Goal: Task Accomplishment & Management: Manage account settings

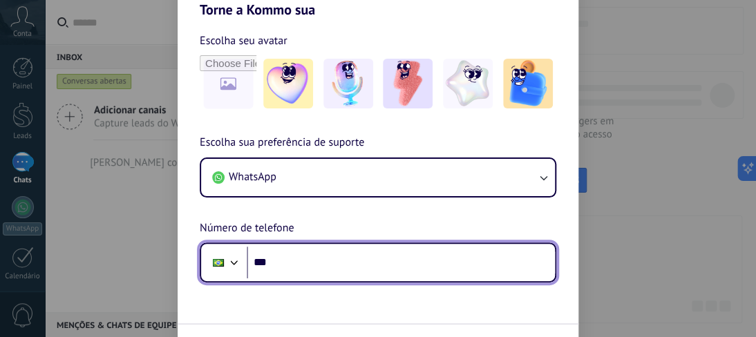
click at [364, 272] on input "***" at bounding box center [401, 263] width 308 height 32
type input "**********"
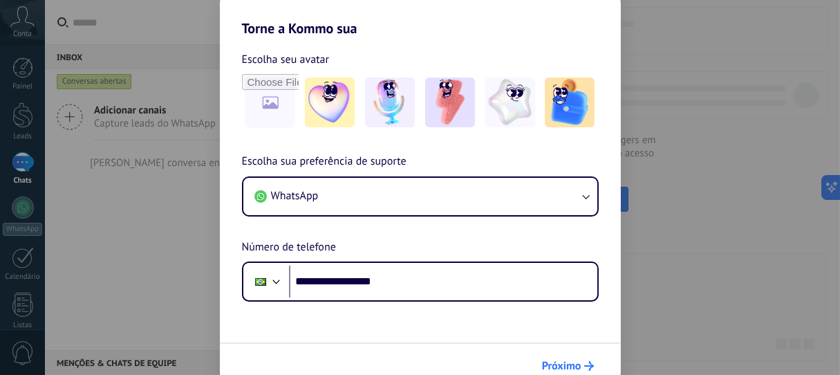
click at [574, 337] on span "Próximo" at bounding box center [561, 366] width 39 height 10
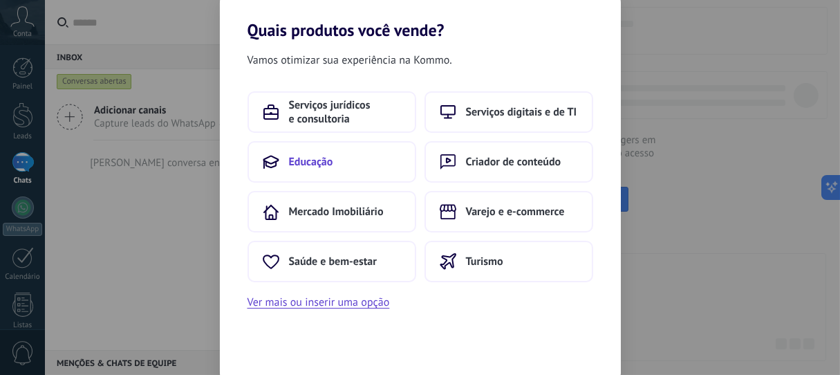
click at [328, 165] on span "Educação" at bounding box center [311, 162] width 44 height 14
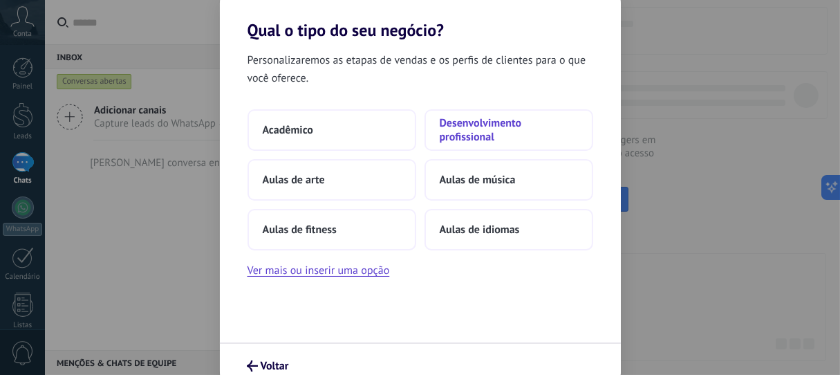
click at [508, 140] on span "Desenvolvimento profissional" at bounding box center [509, 130] width 138 height 28
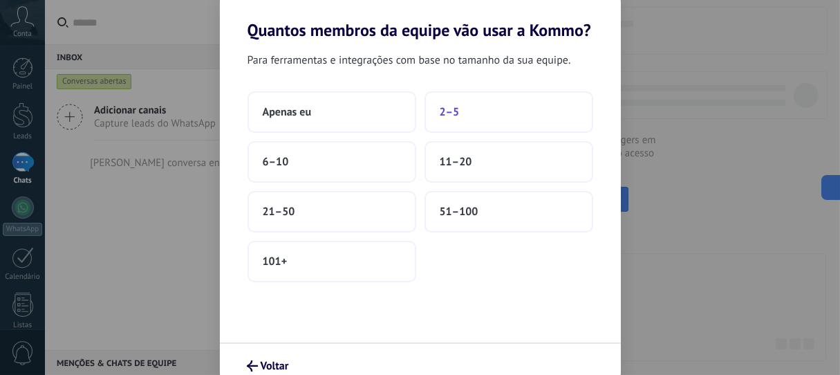
click at [501, 119] on button "2–5" at bounding box center [508, 111] width 169 height 41
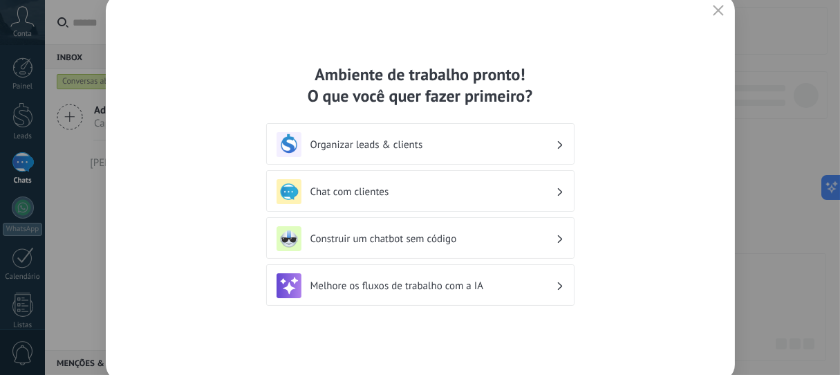
click at [498, 183] on div "Chat com clientes" at bounding box center [421, 191] width 288 height 25
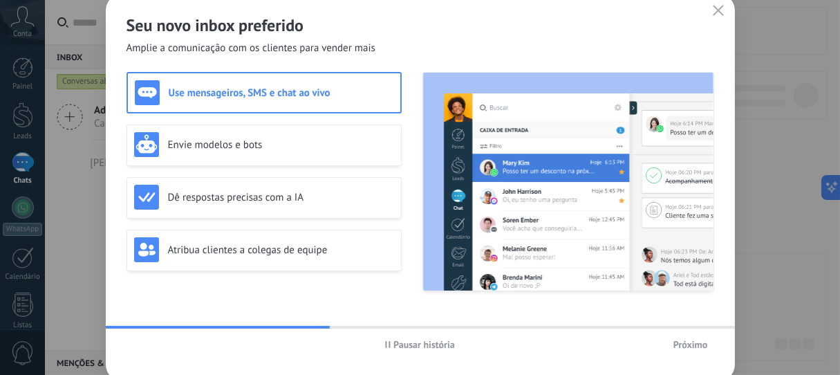
click at [684, 337] on span "Próximo" at bounding box center [690, 344] width 35 height 10
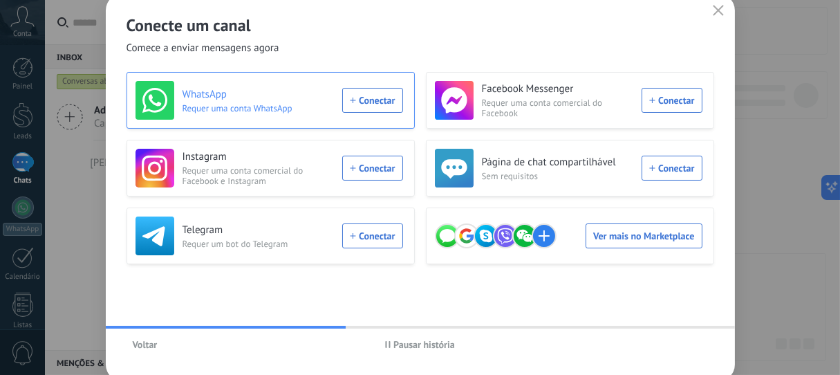
click at [368, 98] on div "WhatsApp Requer uma conta WhatsApp Conectar" at bounding box center [269, 100] width 268 height 39
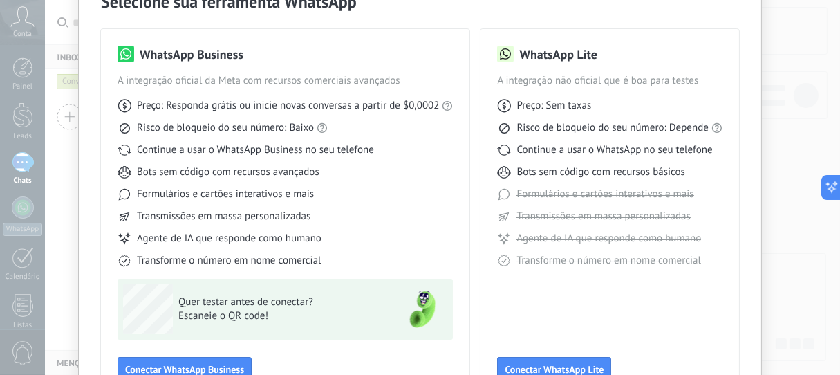
scroll to position [153, 0]
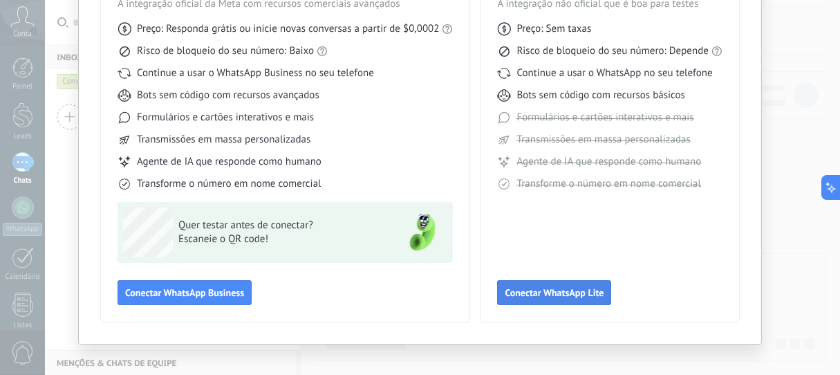
click at [556, 297] on span "Conectar WhatsApp Lite" at bounding box center [554, 293] width 99 height 10
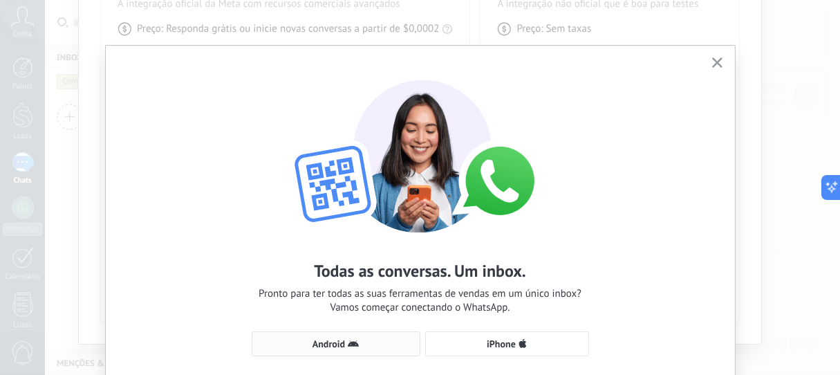
click at [349, 337] on use "button" at bounding box center [353, 343] width 11 height 6
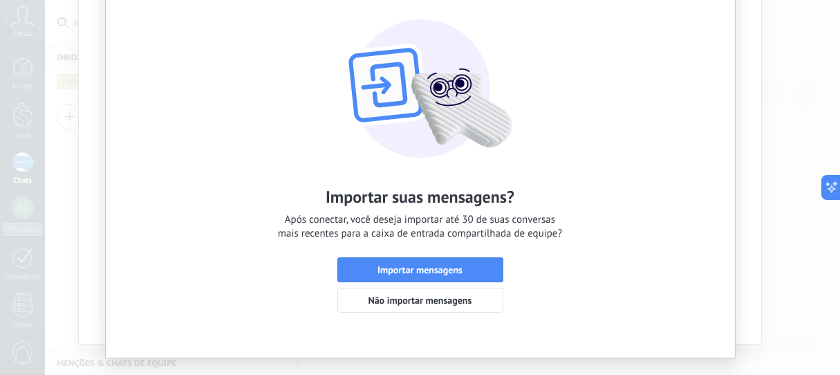
scroll to position [77, 0]
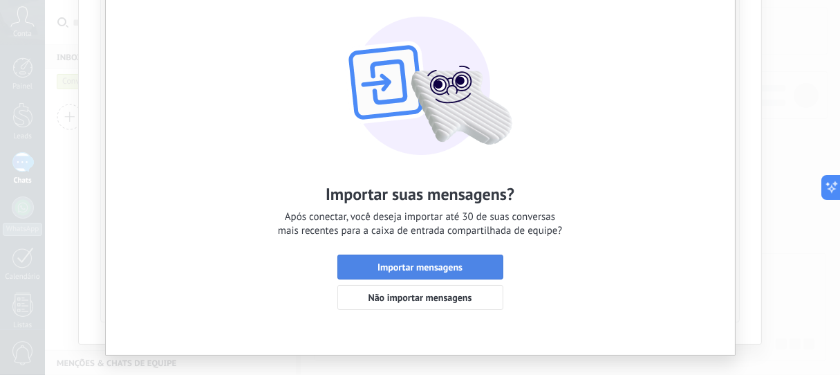
click at [453, 263] on span "Importar mensagens" at bounding box center [419, 267] width 85 height 10
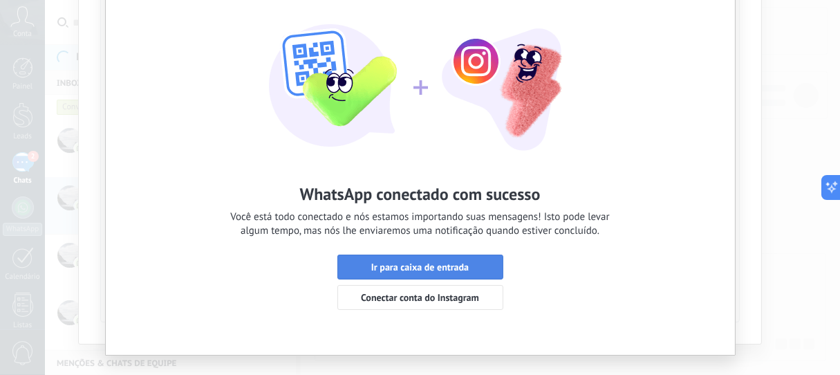
click at [380, 268] on span "Ir para caixa de entrada" at bounding box center [419, 267] width 97 height 10
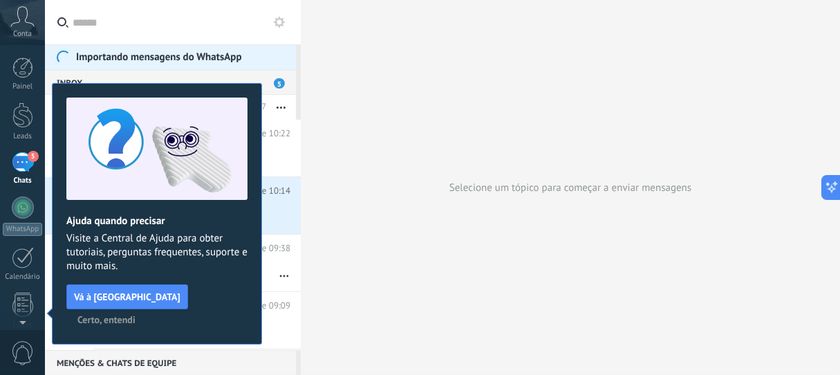
click at [135, 315] on span "Certo, entendi" at bounding box center [106, 320] width 58 height 10
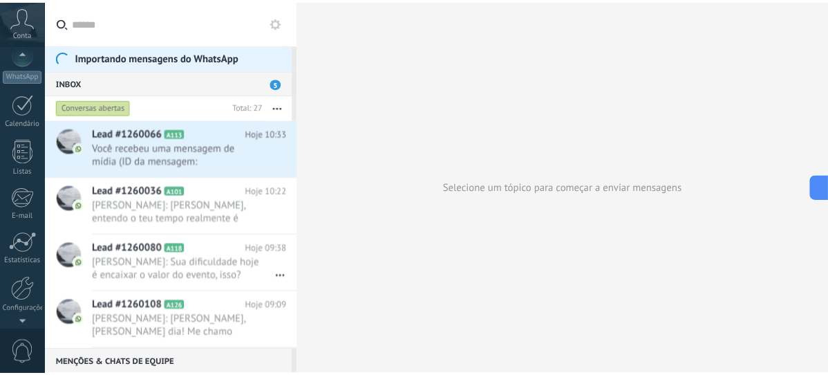
scroll to position [199, 0]
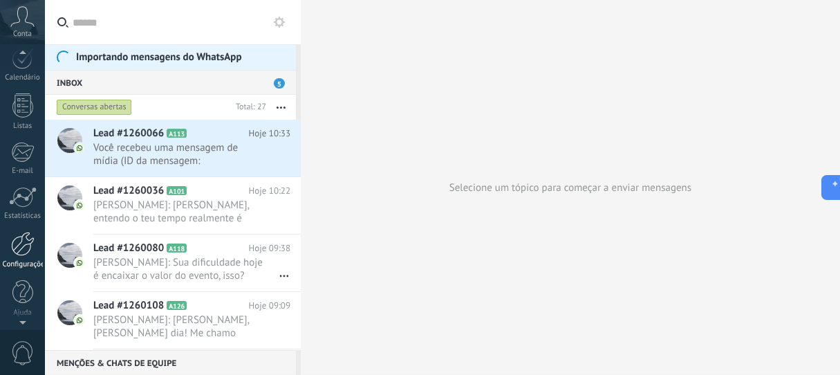
click at [19, 257] on link "Configurações" at bounding box center [22, 250] width 45 height 37
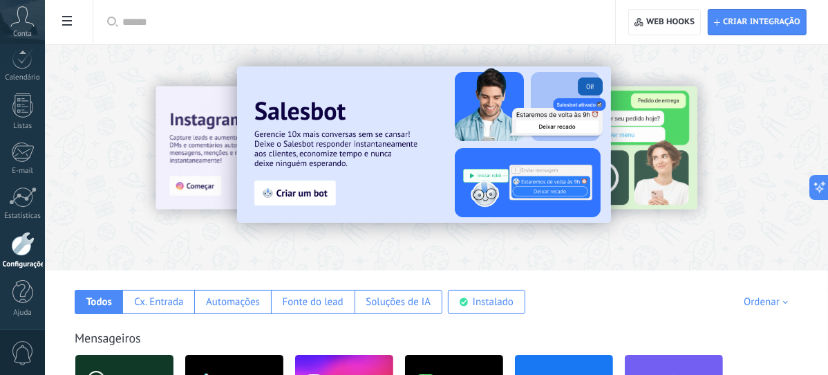
click at [25, 247] on div at bounding box center [23, 244] width 24 height 24
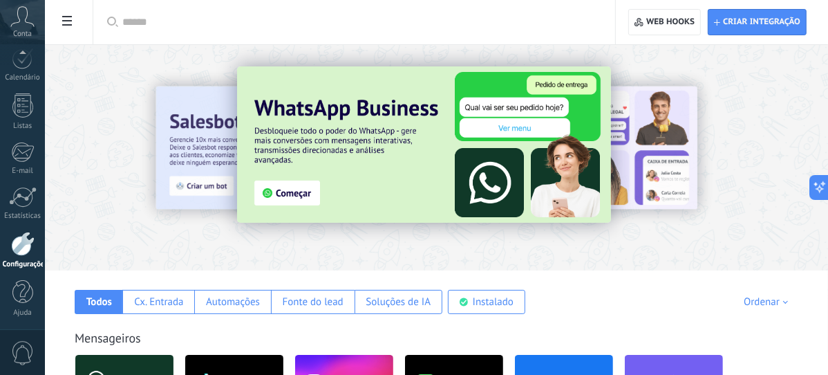
click at [21, 245] on div at bounding box center [23, 244] width 24 height 24
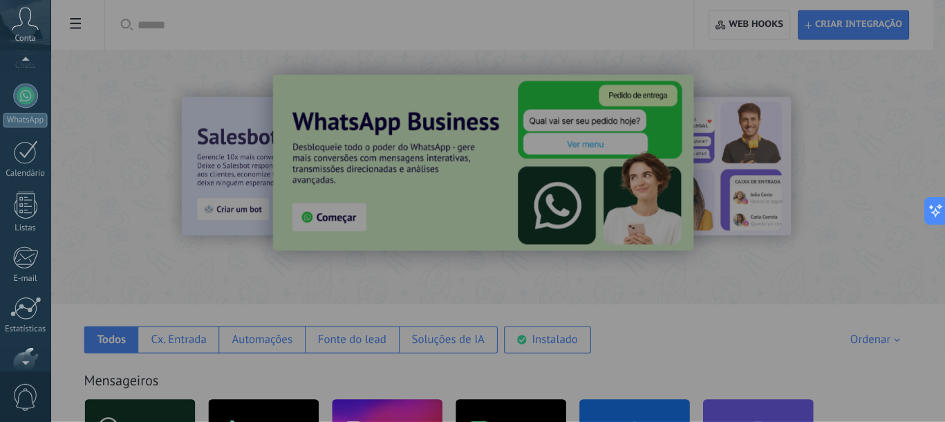
scroll to position [199, 0]
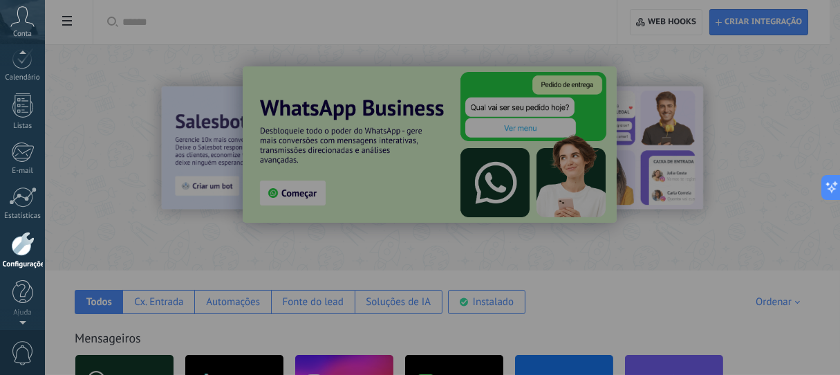
click at [25, 247] on div at bounding box center [23, 244] width 24 height 24
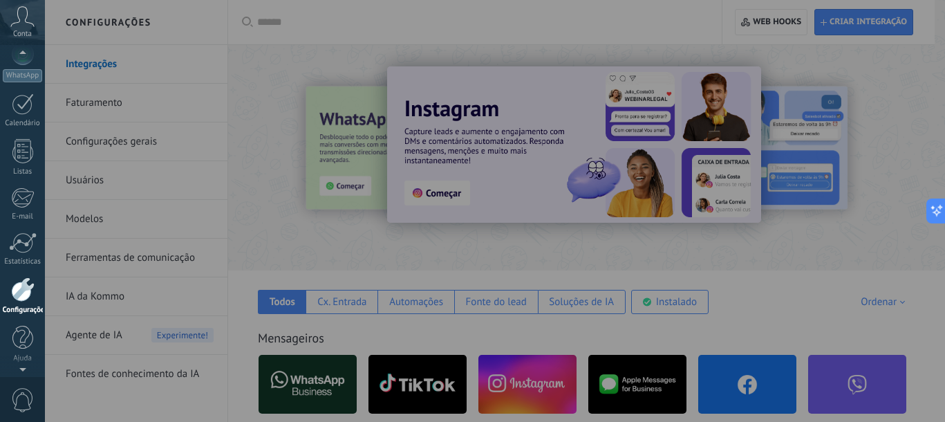
scroll to position [153, 0]
click at [89, 182] on div at bounding box center [517, 211] width 945 height 422
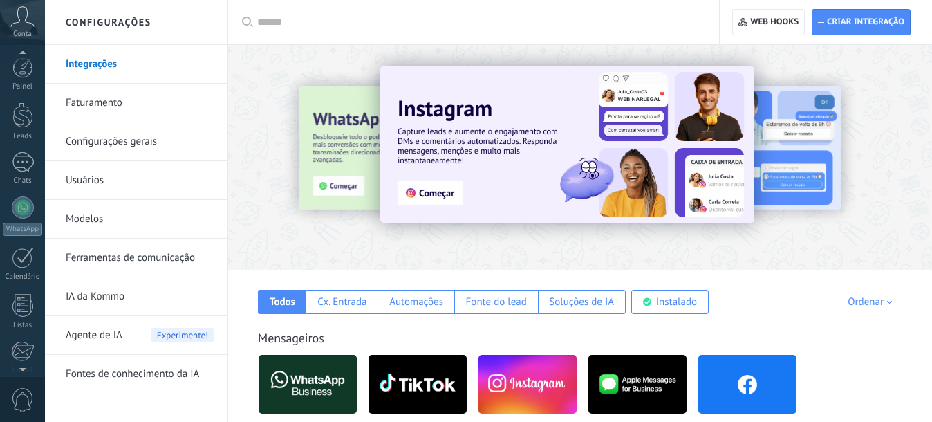
click at [92, 180] on link "Usuários" at bounding box center [140, 180] width 148 height 39
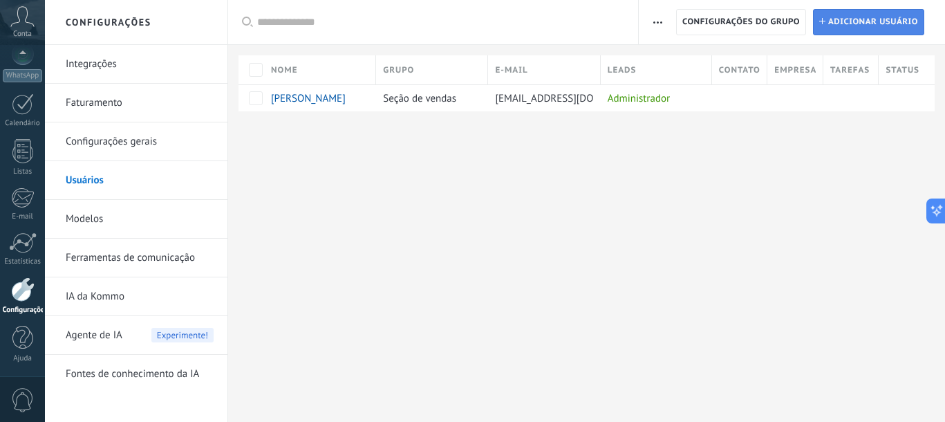
click at [863, 27] on span "Adicionar usuário" at bounding box center [873, 22] width 90 height 25
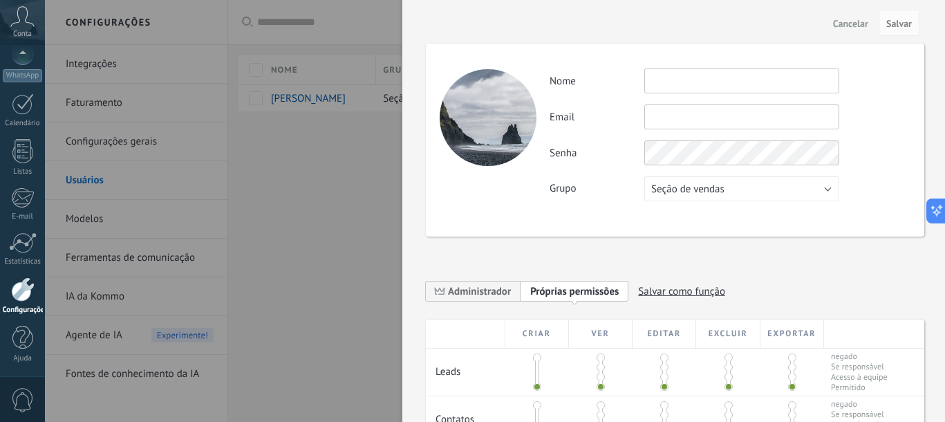
click at [721, 80] on input "text" at bounding box center [741, 80] width 195 height 25
type input "**********"
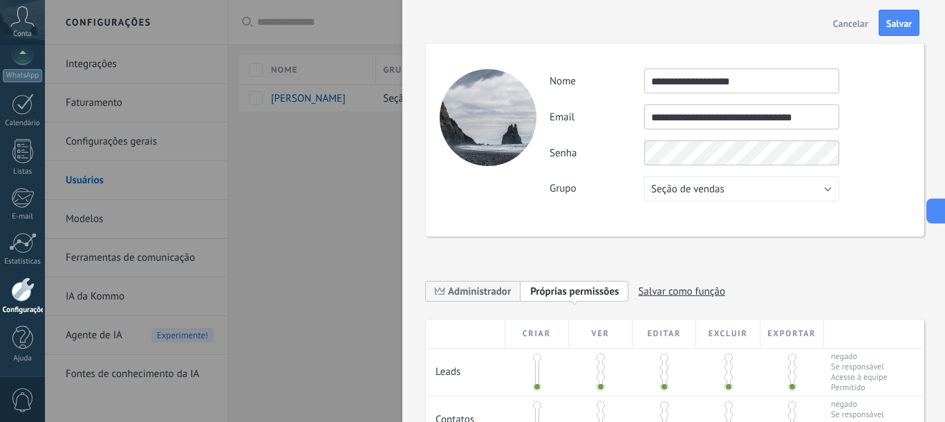
click at [682, 120] on input "**********" at bounding box center [741, 116] width 195 height 25
click at [684, 120] on input "**********" at bounding box center [741, 116] width 195 height 25
click at [720, 116] on input "**********" at bounding box center [741, 116] width 195 height 25
type input "**********"
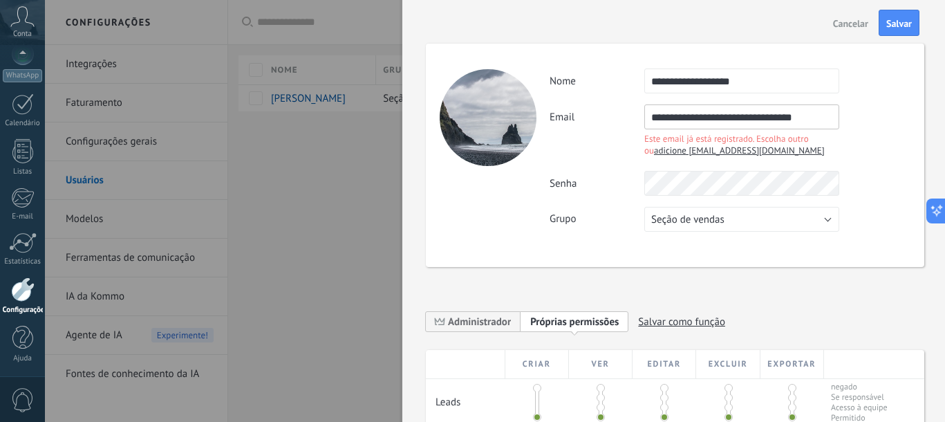
click at [288, 160] on div at bounding box center [472, 211] width 945 height 422
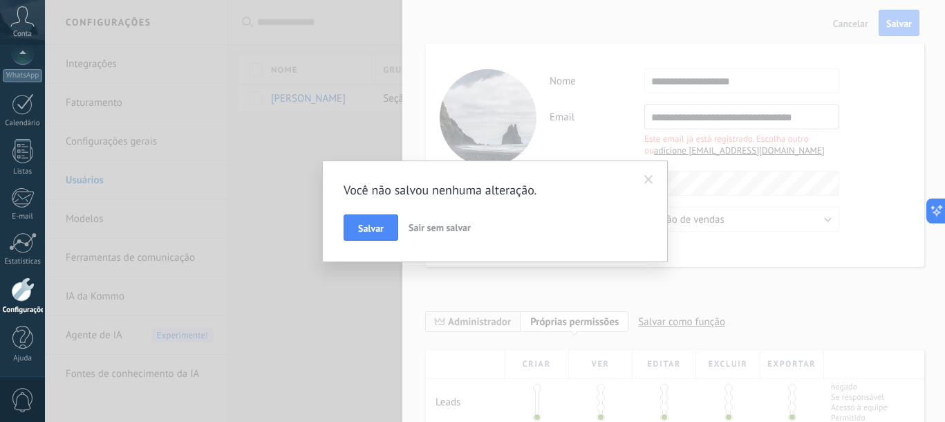
click at [427, 227] on span "Sair sem salvar" at bounding box center [440, 227] width 62 height 12
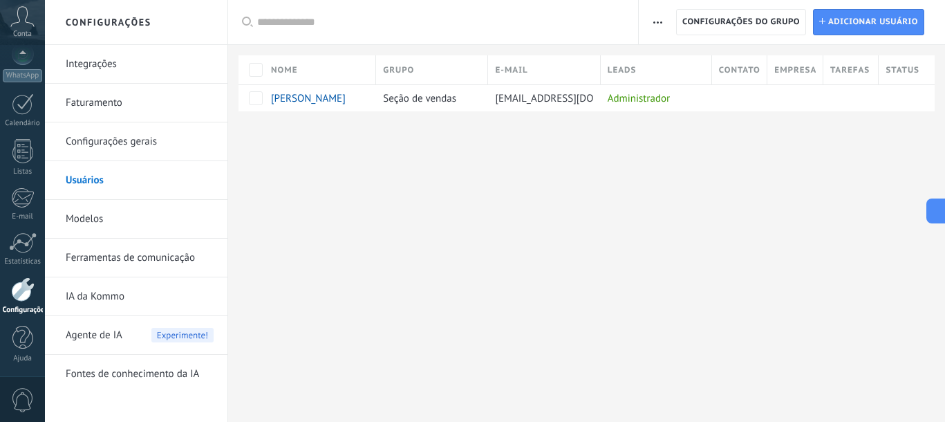
click at [503, 185] on div "Configurações Integrações Faturamento Configurações gerais Usuários Modelos Fer…" at bounding box center [495, 211] width 900 height 422
click at [868, 23] on span "Adicionar usuário" at bounding box center [873, 22] width 90 height 25
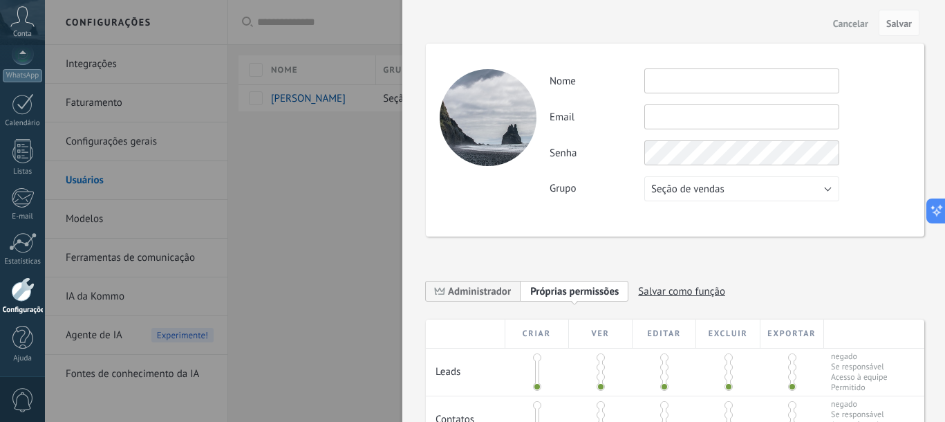
click at [684, 86] on input "text" at bounding box center [741, 80] width 195 height 25
type input "**********"
click at [684, 118] on input "text" at bounding box center [741, 116] width 195 height 25
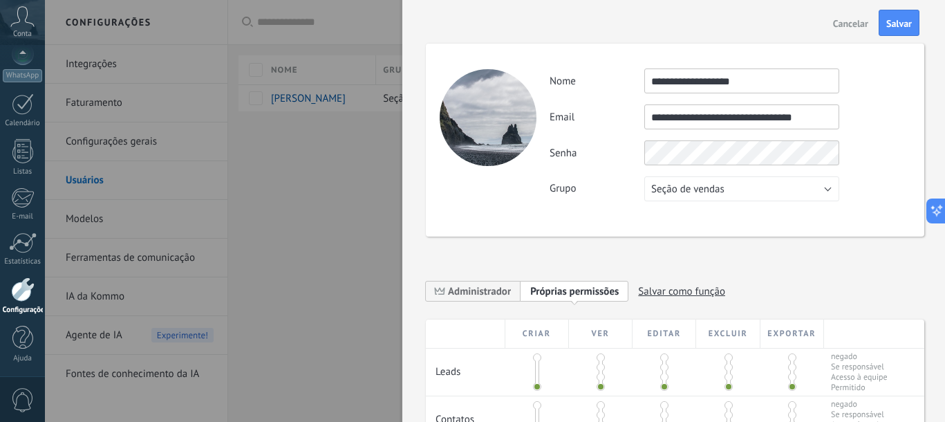
type input "**********"
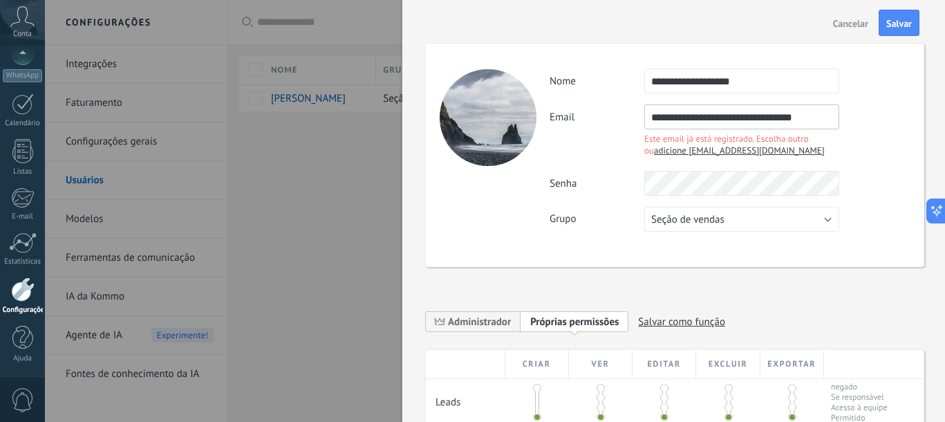
click at [867, 22] on span "Cancelar" at bounding box center [850, 24] width 35 height 10
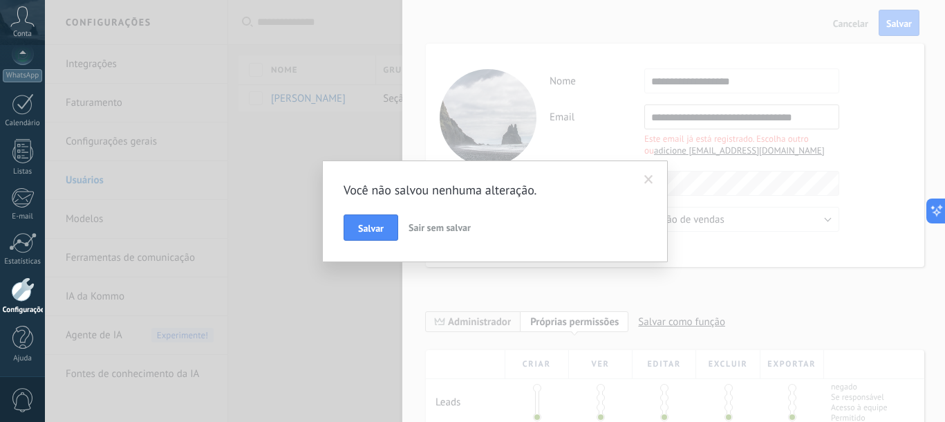
click at [417, 227] on span "Sair sem salvar" at bounding box center [440, 227] width 62 height 12
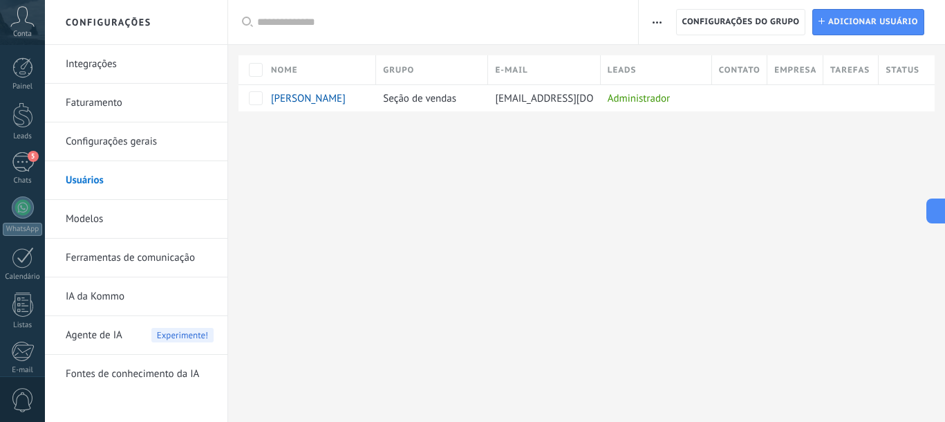
click at [411, 246] on div "Configurações Integrações Faturamento Configurações gerais Usuários Modelos Fer…" at bounding box center [495, 211] width 900 height 422
click at [860, 22] on span "Adicionar usuário" at bounding box center [873, 22] width 90 height 25
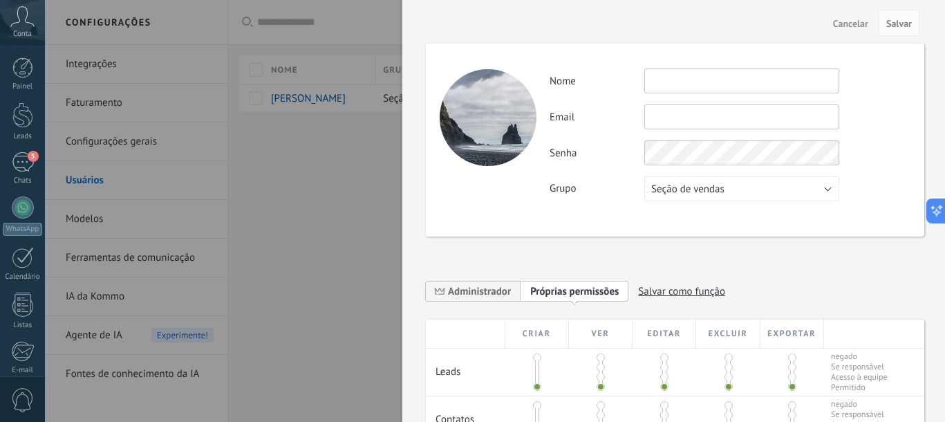
click at [684, 73] on input "text" at bounding box center [741, 80] width 195 height 25
click at [698, 115] on input "text" at bounding box center [741, 116] width 195 height 25
paste input "**********"
type input "**********"
click at [700, 82] on input "text" at bounding box center [741, 80] width 195 height 25
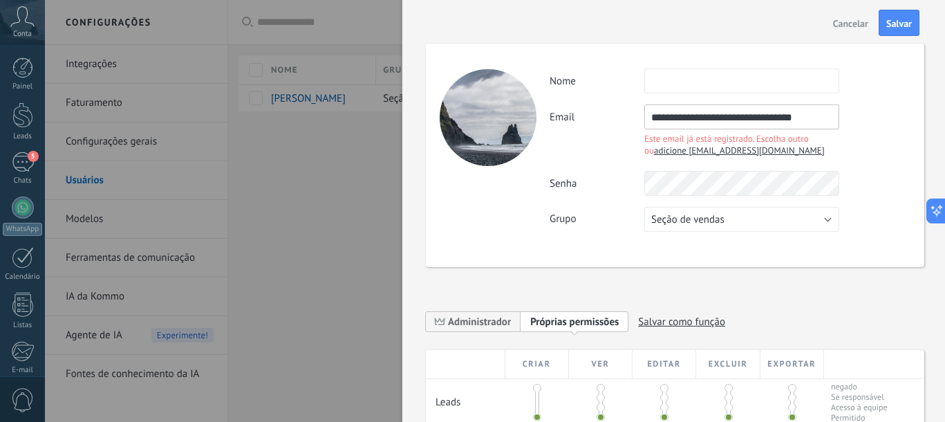
click at [713, 149] on span "adicione [EMAIL_ADDRESS][DOMAIN_NAME]" at bounding box center [739, 150] width 171 height 12
type input "**********"
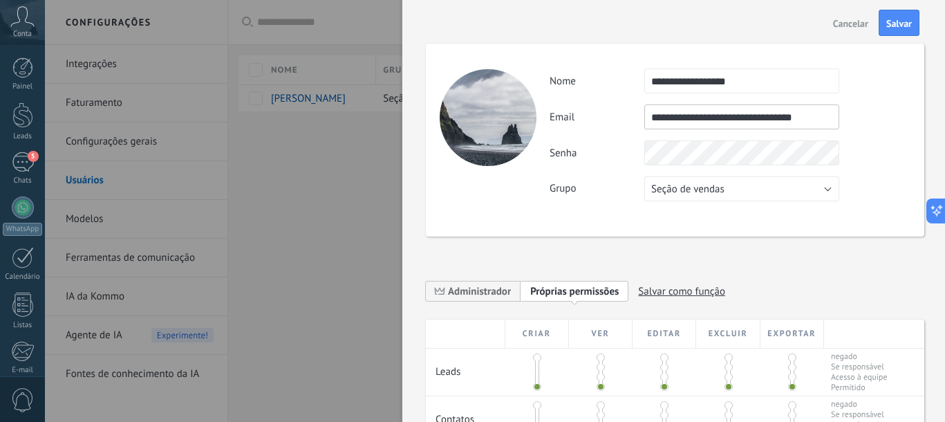
click at [727, 122] on input "**********" at bounding box center [741, 116] width 195 height 25
click at [492, 286] on span "Administrador" at bounding box center [479, 291] width 63 height 13
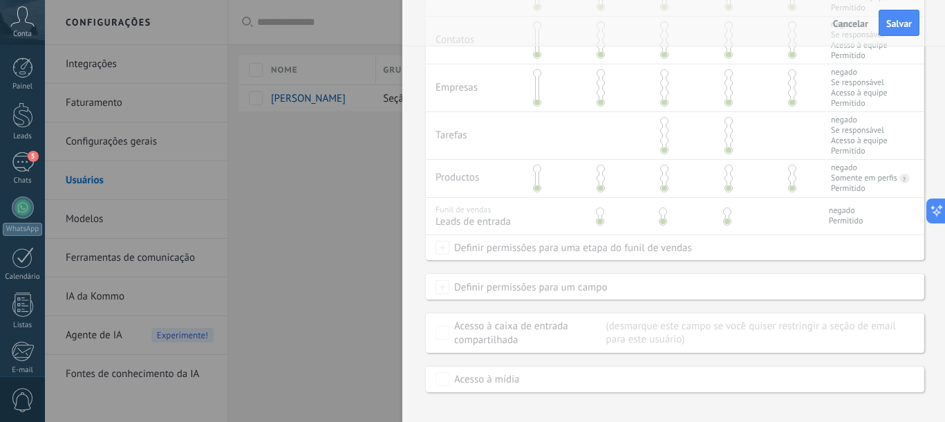
scroll to position [398, 0]
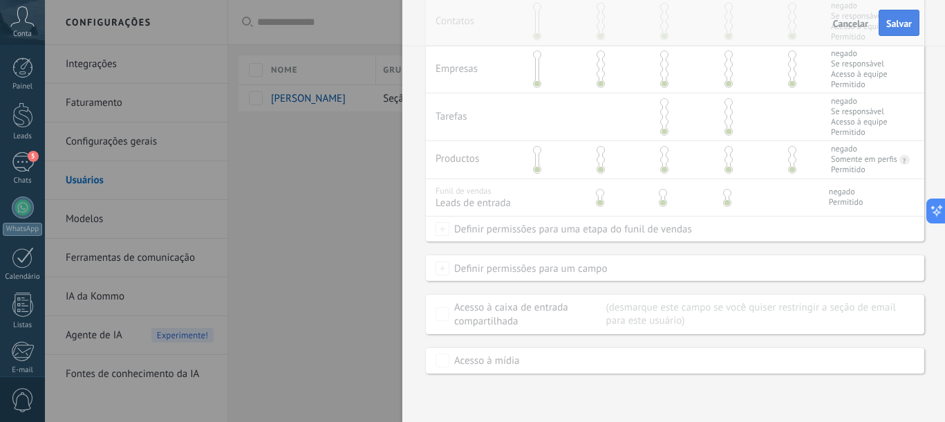
click at [895, 30] on button "Salvar" at bounding box center [899, 23] width 41 height 26
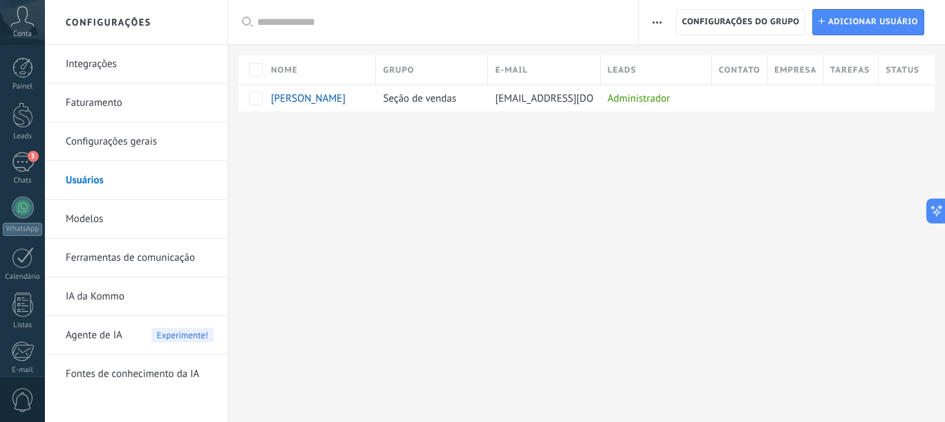
scroll to position [0, 0]
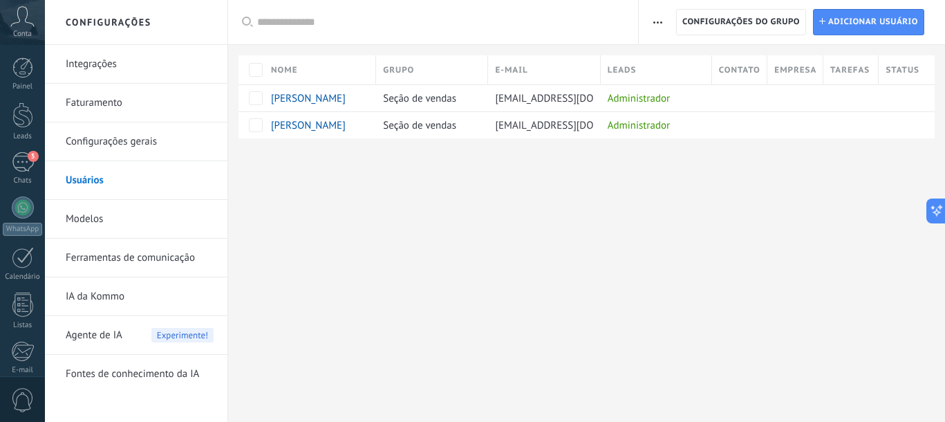
click at [440, 179] on div at bounding box center [586, 160] width 717 height 45
click at [482, 163] on div at bounding box center [586, 160] width 717 height 45
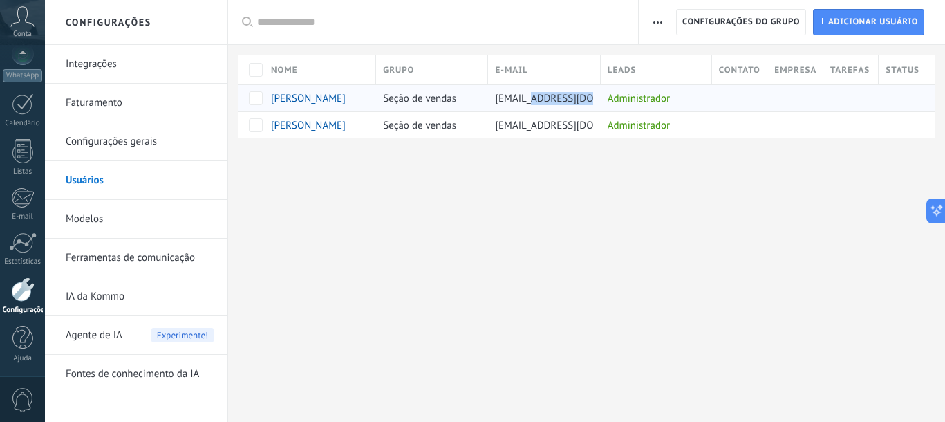
drag, startPoint x: 530, startPoint y: 100, endPoint x: 591, endPoint y: 101, distance: 60.8
click at [591, 101] on span "[EMAIL_ADDRESS][DOMAIN_NAME]" at bounding box center [573, 98] width 157 height 13
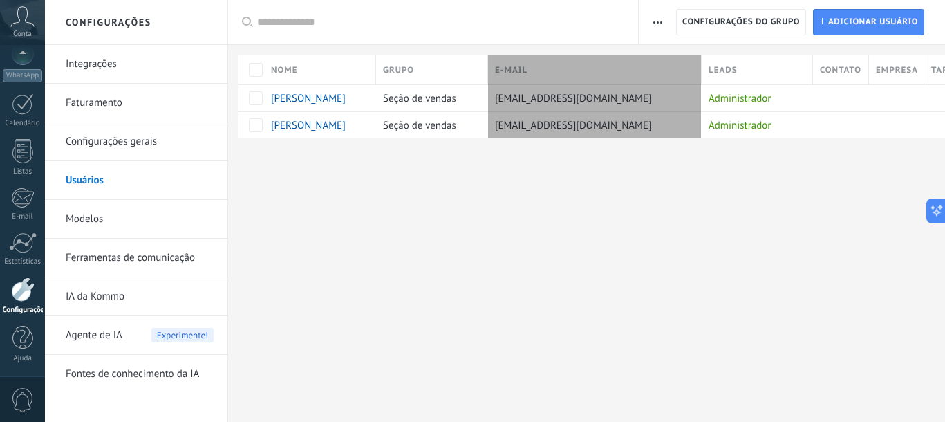
drag, startPoint x: 648, startPoint y: 72, endPoint x: 700, endPoint y: 71, distance: 51.9
click at [700, 71] on div "E-mail" at bounding box center [595, 69] width 214 height 29
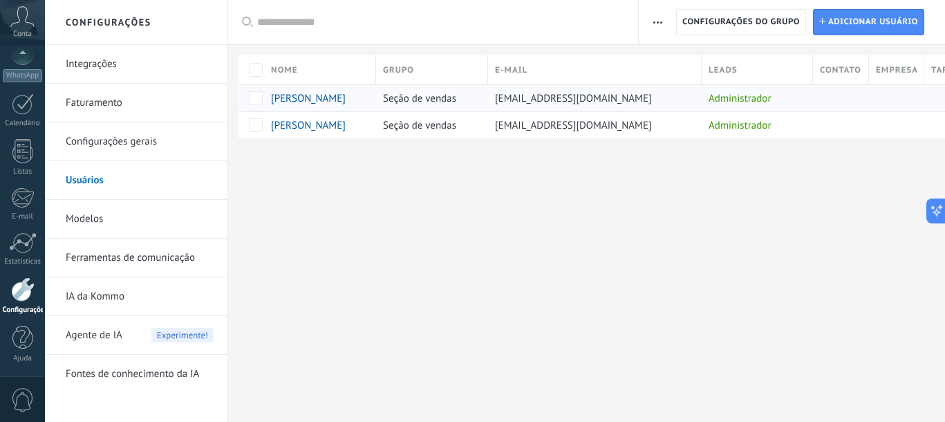
click at [676, 98] on div "[EMAIL_ADDRESS][DOMAIN_NAME]" at bounding box center [591, 98] width 207 height 26
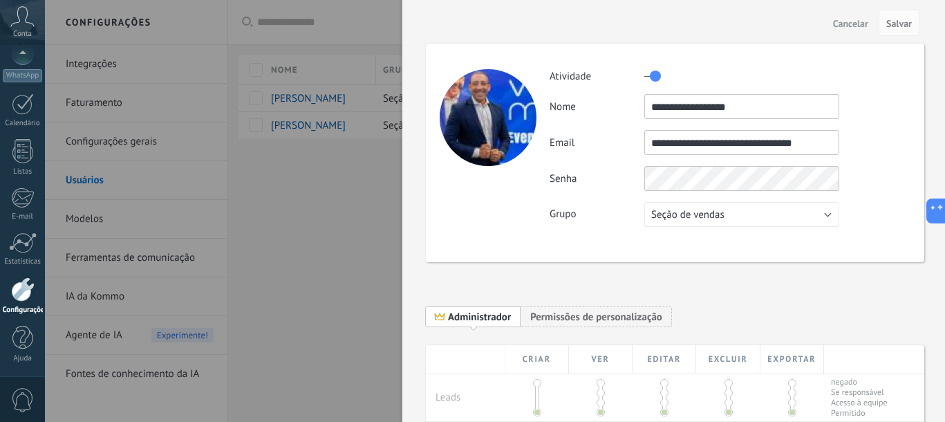
click at [345, 216] on div at bounding box center [472, 211] width 945 height 422
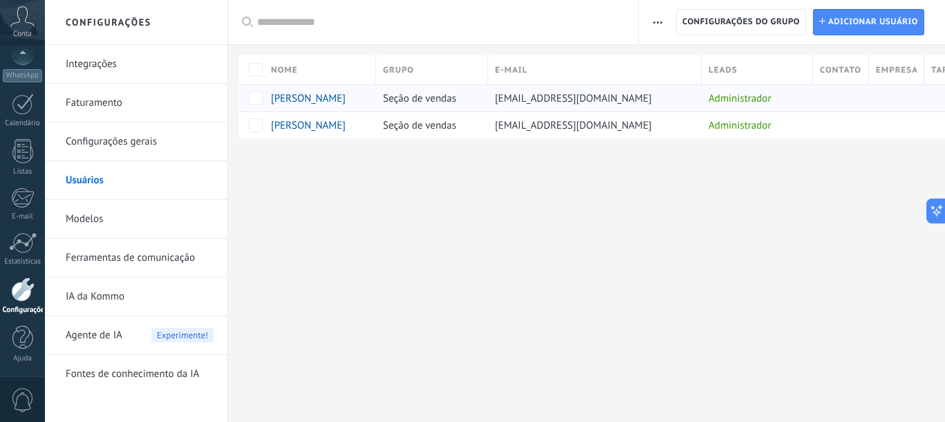
click at [638, 97] on span "[EMAIL_ADDRESS][DOMAIN_NAME]" at bounding box center [573, 98] width 157 height 13
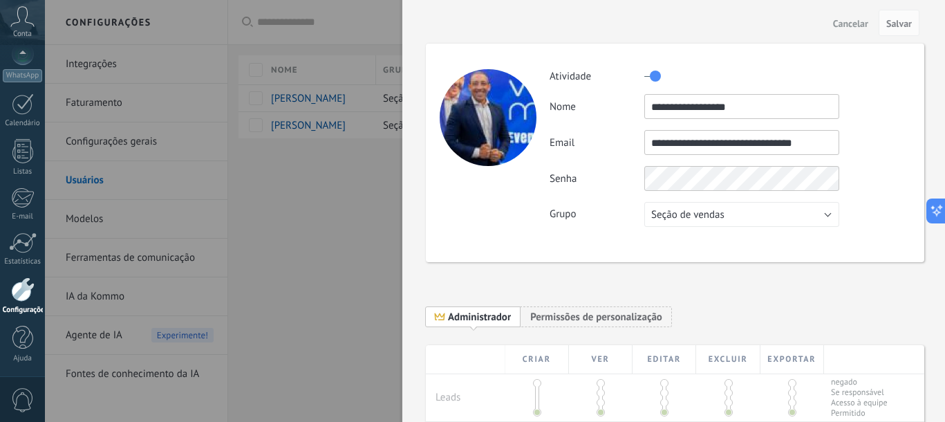
click at [314, 264] on div at bounding box center [472, 211] width 945 height 422
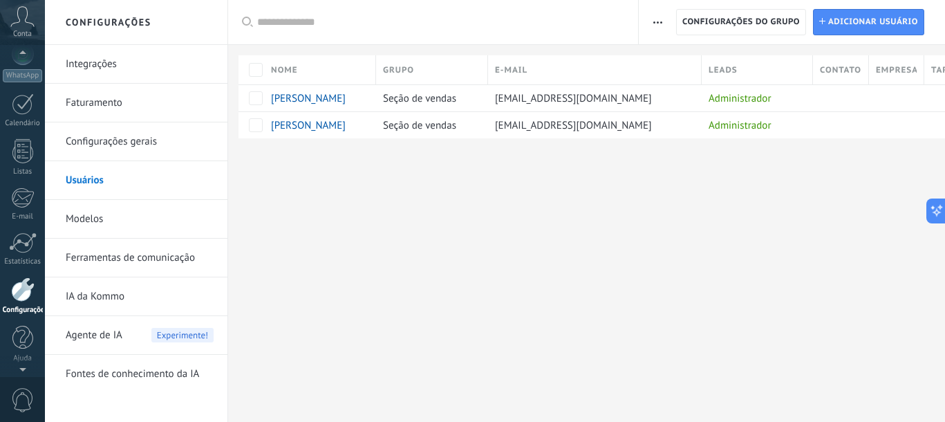
click at [12, 17] on icon at bounding box center [22, 16] width 24 height 21
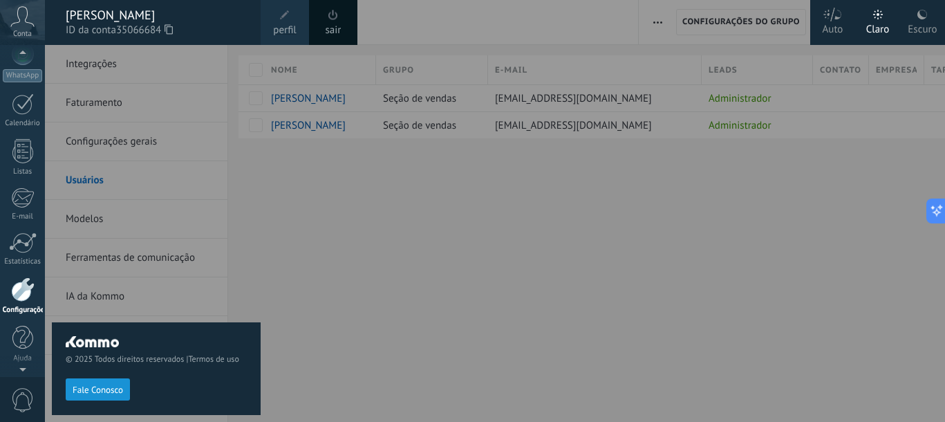
click at [340, 22] on span at bounding box center [333, 15] width 15 height 15
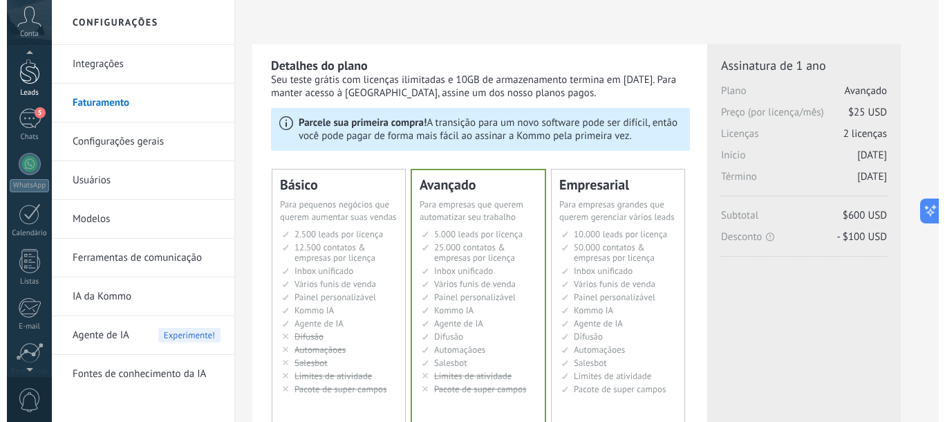
scroll to position [39, 0]
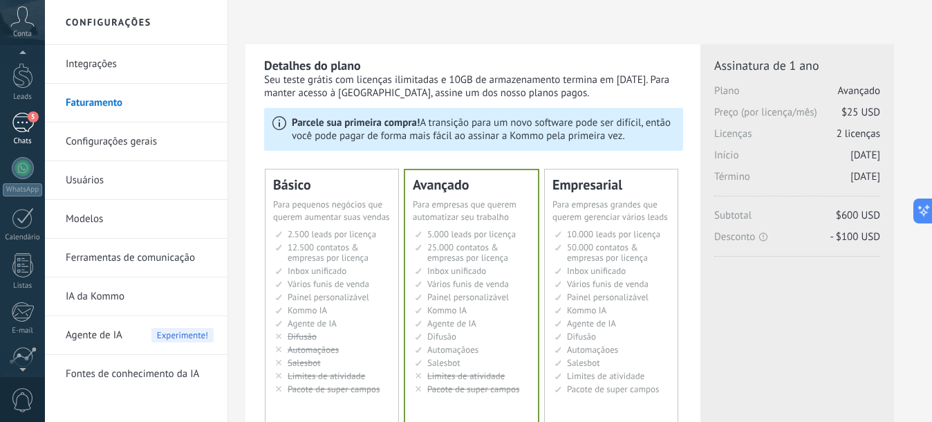
click at [20, 124] on div "5" at bounding box center [23, 123] width 22 height 20
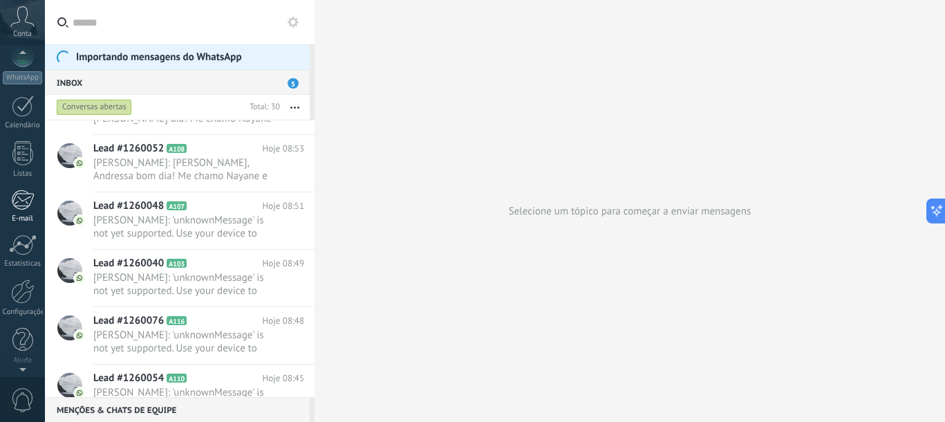
scroll to position [153, 0]
click at [24, 290] on div at bounding box center [23, 289] width 24 height 24
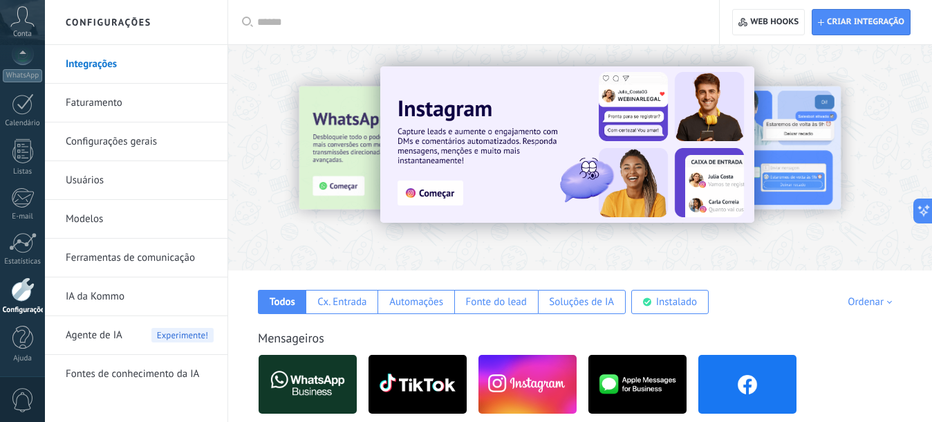
click at [119, 183] on link "Usuários" at bounding box center [140, 180] width 148 height 39
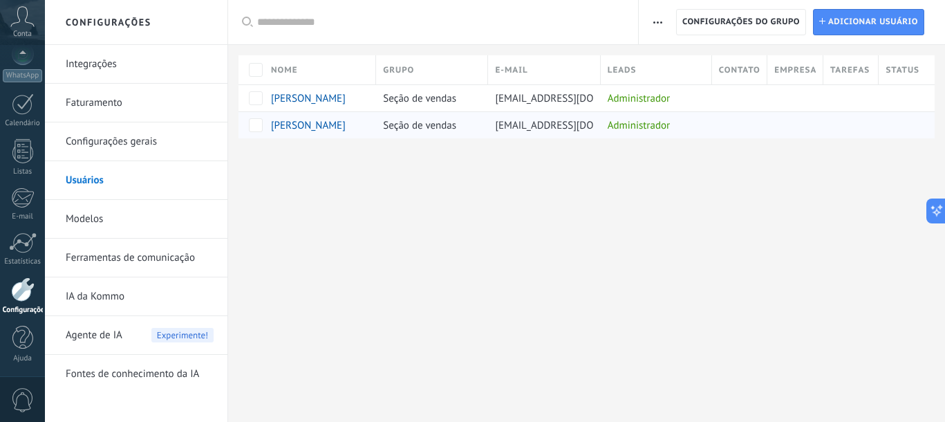
click at [342, 122] on span "[PERSON_NAME]" at bounding box center [308, 125] width 75 height 13
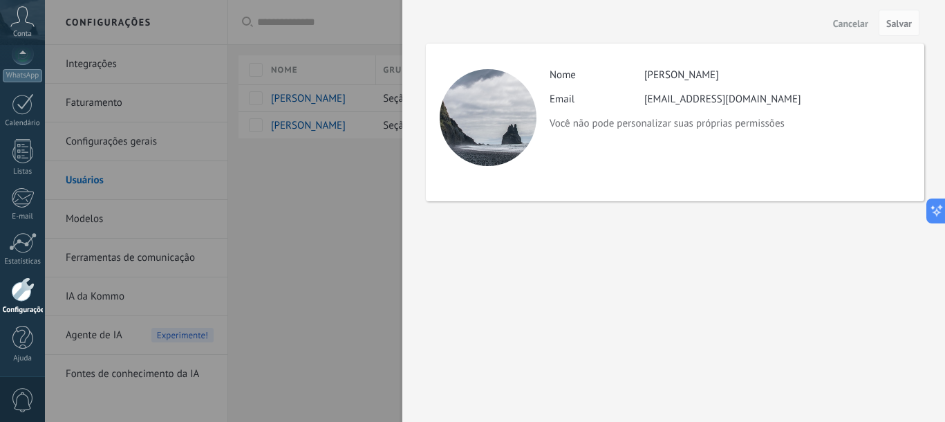
click at [415, 178] on div "Cancelar Salvar Atividade Nome Everaldo Rodrigues Email contatocommandersales@g…" at bounding box center [673, 211] width 543 height 422
click at [350, 157] on div at bounding box center [472, 211] width 945 height 422
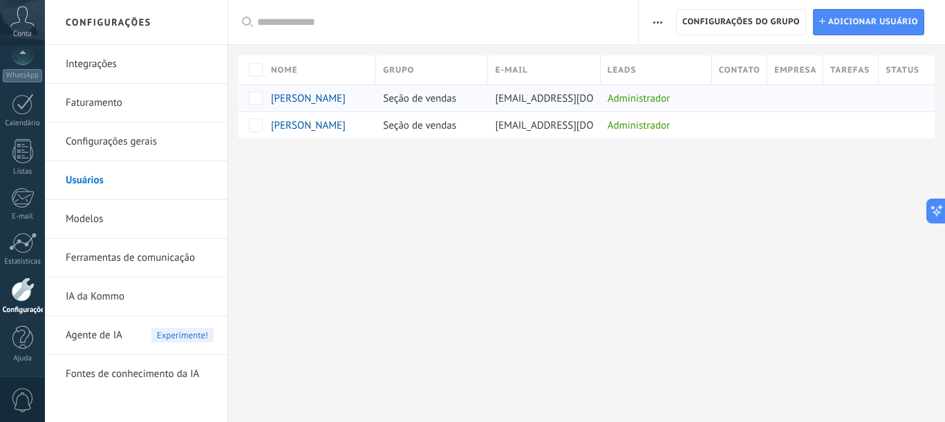
click at [332, 99] on span "[PERSON_NAME]" at bounding box center [308, 98] width 75 height 13
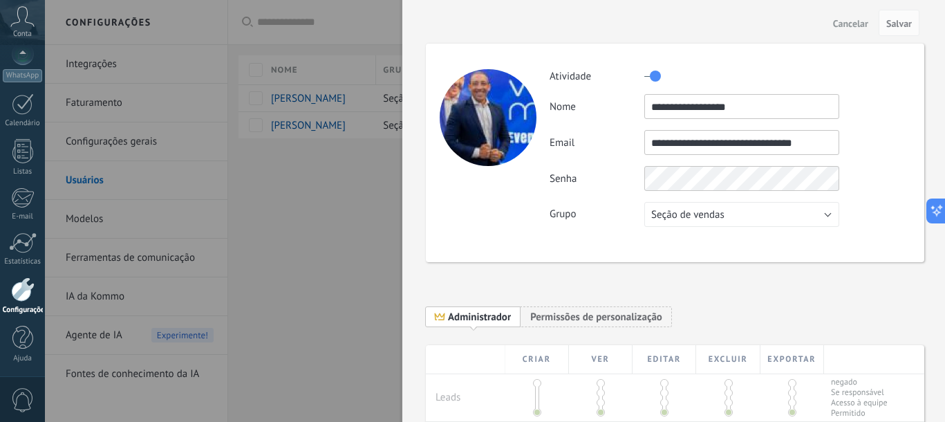
click at [721, 143] on input "**********" at bounding box center [741, 142] width 195 height 25
click at [556, 227] on div "**********" at bounding box center [675, 153] width 498 height 218
click at [736, 210] on button "Seção de vendas" at bounding box center [741, 214] width 195 height 25
click at [471, 315] on span "Administrador" at bounding box center [479, 316] width 63 height 13
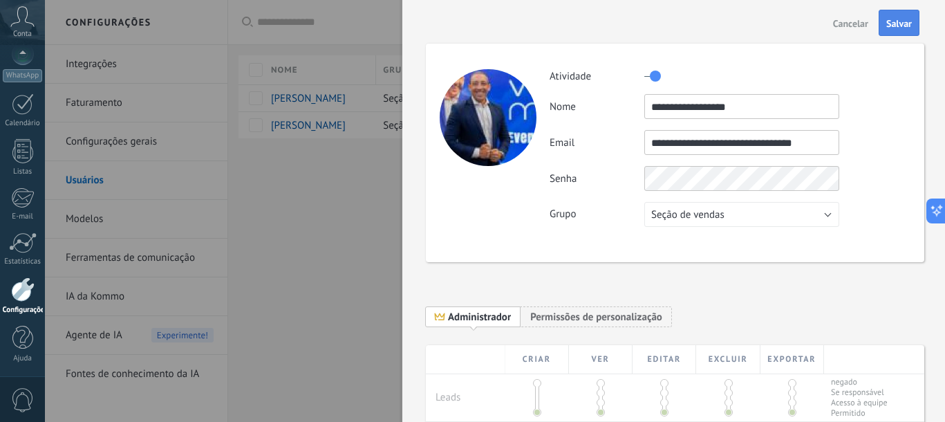
click at [908, 32] on button "Salvar" at bounding box center [899, 23] width 41 height 26
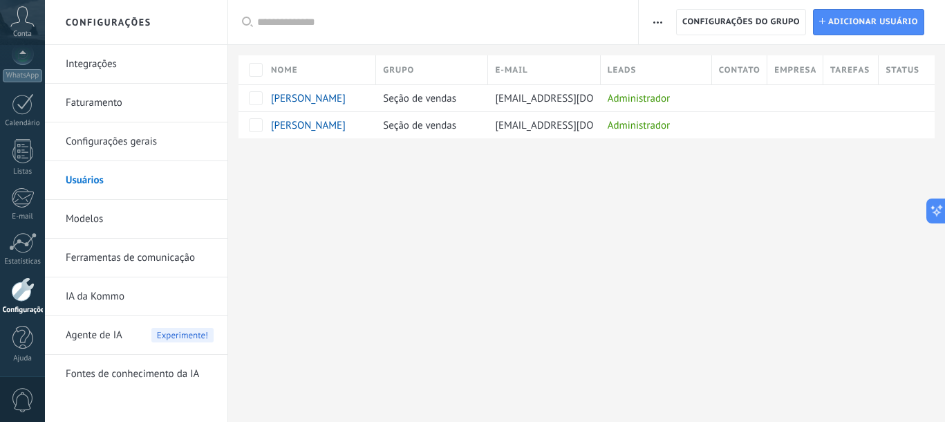
click at [445, 223] on div "Configurações Integrações Faturamento Configurações gerais Usuários Modelos Fer…" at bounding box center [495, 211] width 900 height 422
click at [1, 24] on div "Conta" at bounding box center [22, 22] width 45 height 45
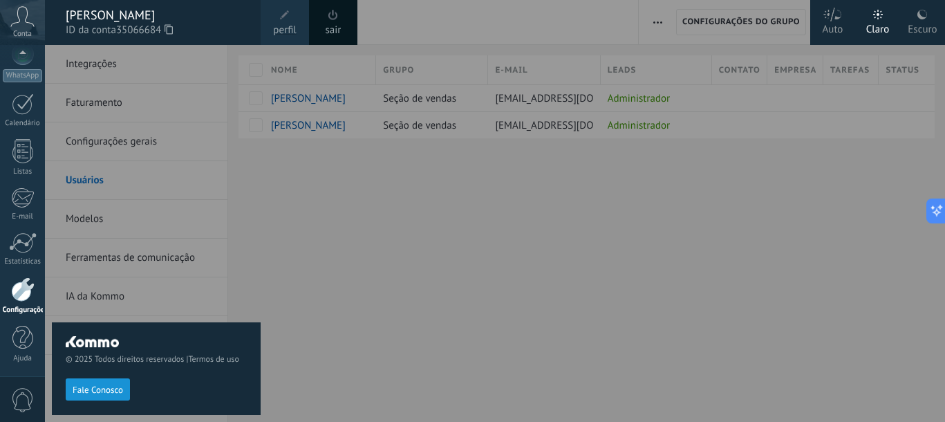
click at [331, 19] on span at bounding box center [333, 15] width 10 height 10
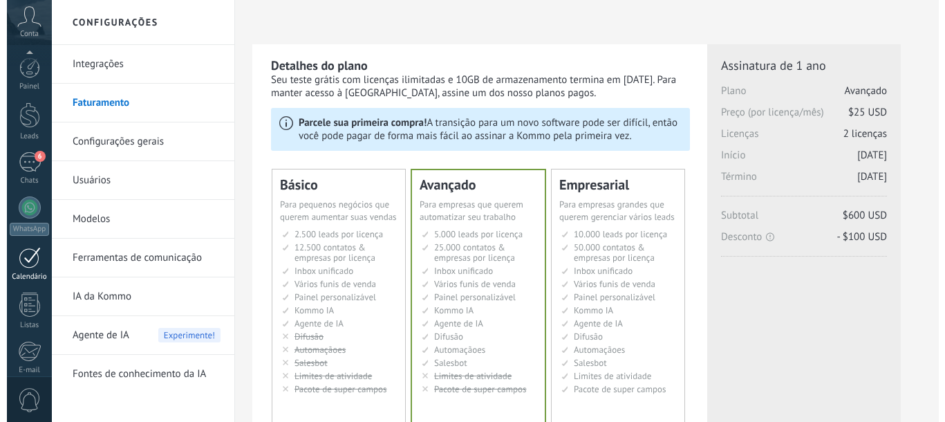
scroll to position [153, 0]
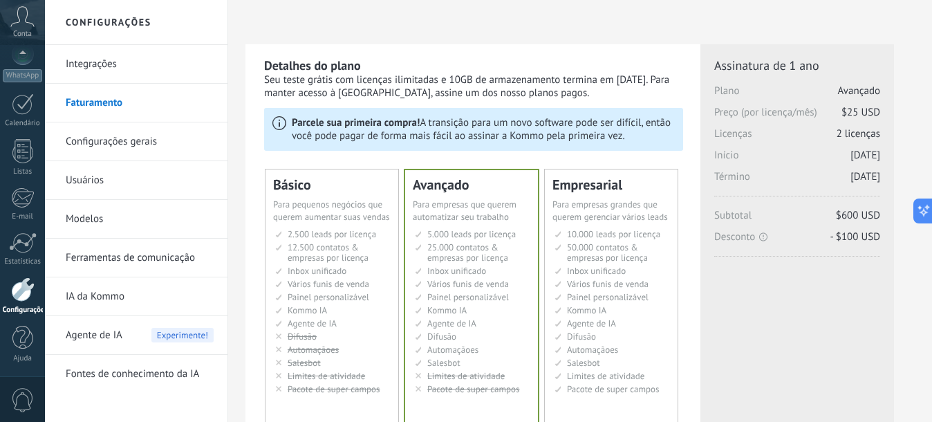
click at [91, 180] on link "Usuários" at bounding box center [140, 180] width 148 height 39
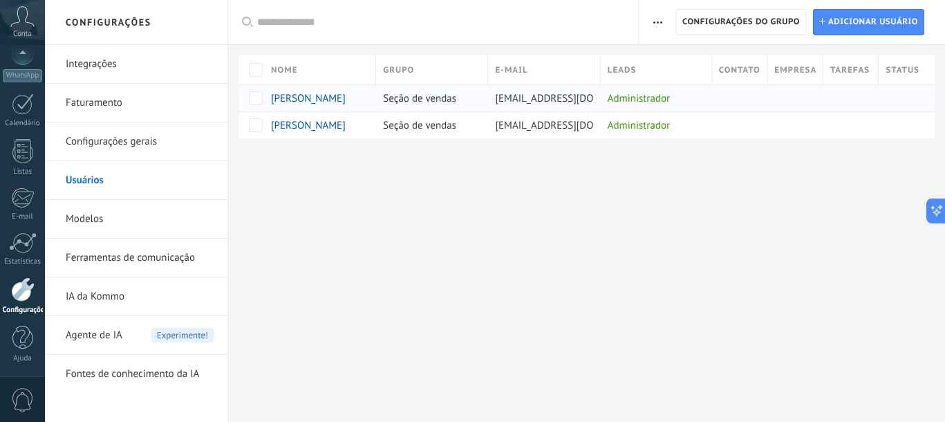
click at [534, 97] on span "[EMAIL_ADDRESS][DOMAIN_NAME]" at bounding box center [573, 98] width 157 height 13
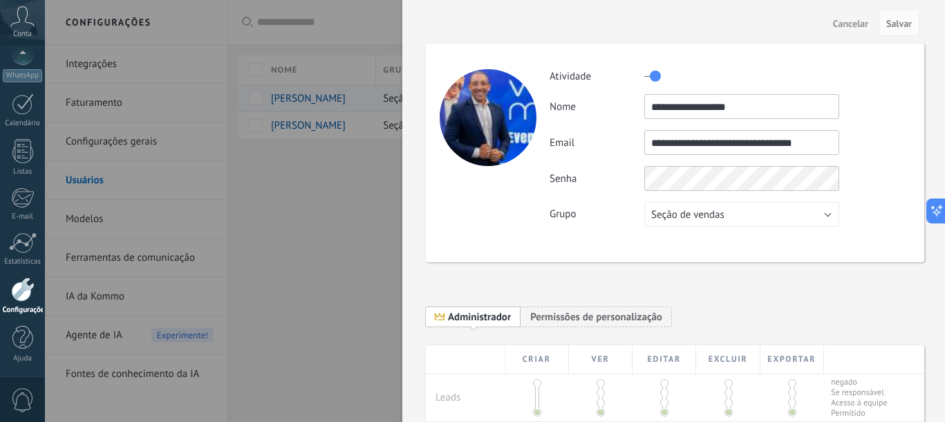
click at [534, 97] on body ".abccls-1,.abccls-2{fill-rule:evenodd}.abccls-2{fill:#fff} .abfcls-1{fill:none}…" at bounding box center [472, 211] width 945 height 422
click at [377, 217] on div at bounding box center [472, 211] width 945 height 422
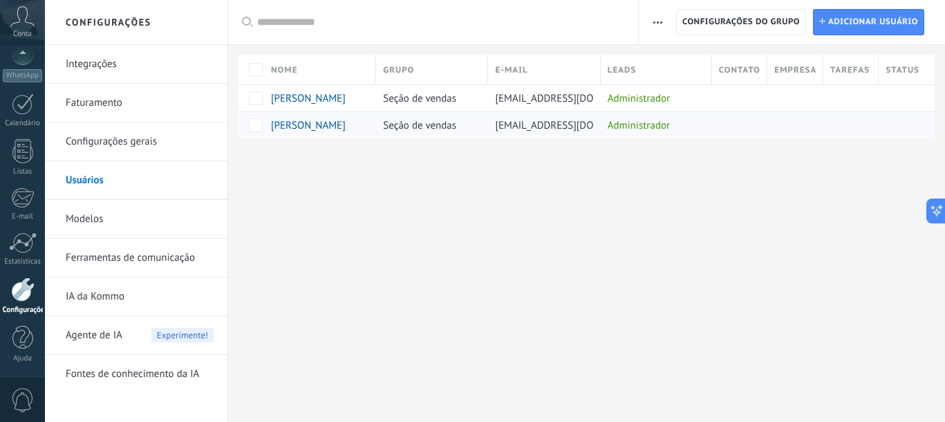
click at [302, 130] on span "[PERSON_NAME]" at bounding box center [308, 125] width 75 height 13
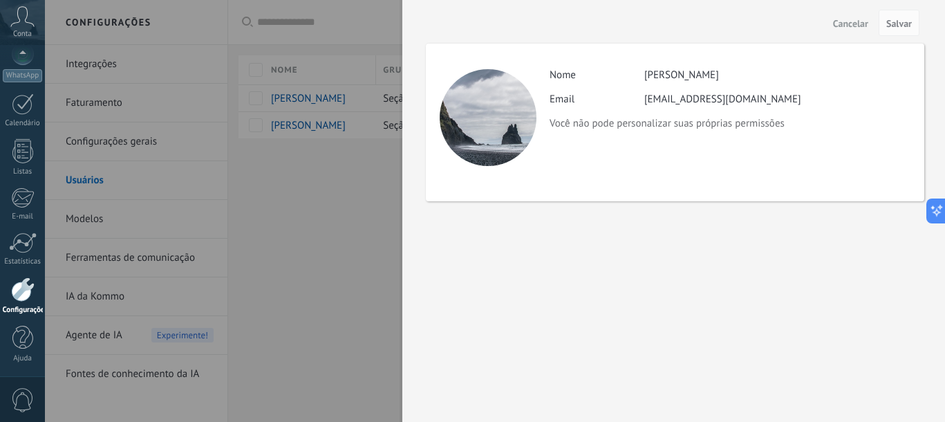
click at [308, 154] on div at bounding box center [472, 211] width 945 height 422
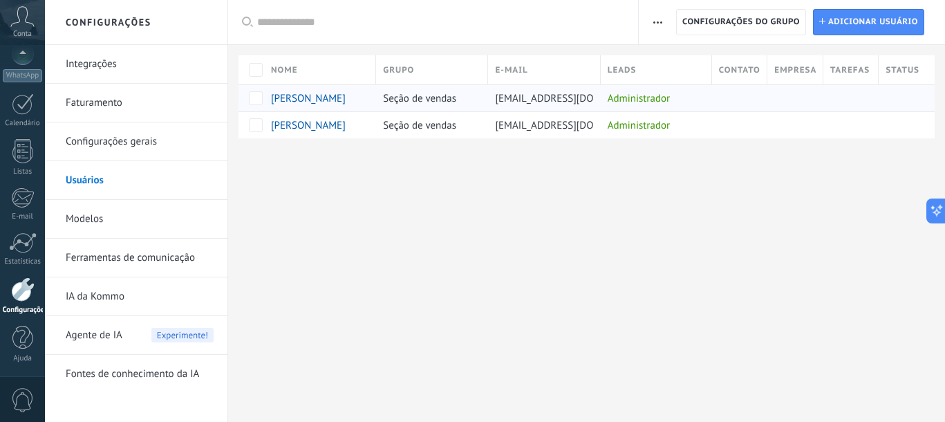
click at [639, 100] on div "Administrador" at bounding box center [653, 98] width 104 height 26
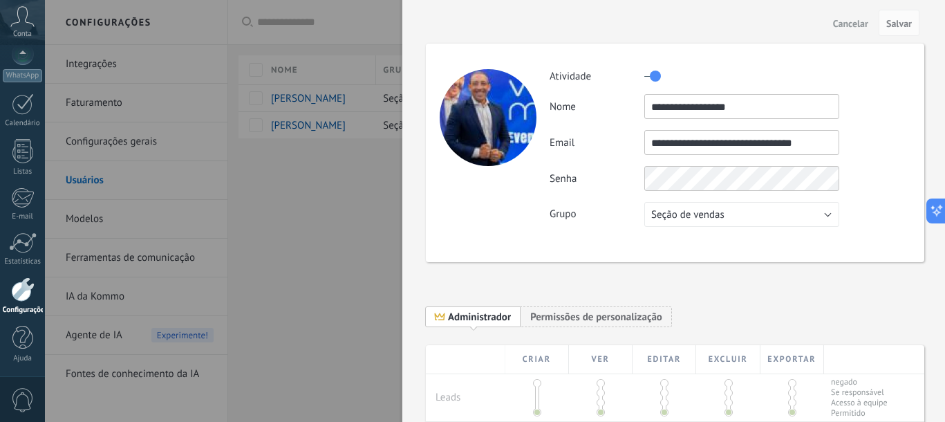
drag, startPoint x: 683, startPoint y: 142, endPoint x: 841, endPoint y: 156, distance: 159.0
click at [841, 156] on div "**********" at bounding box center [730, 147] width 360 height 158
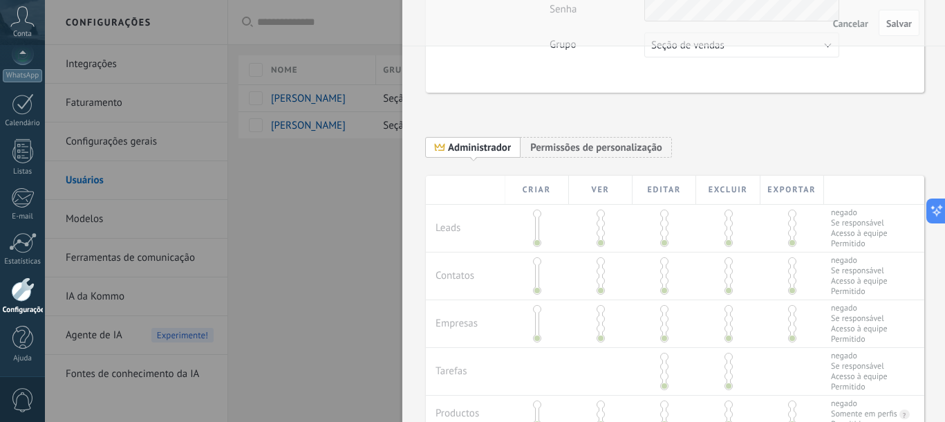
scroll to position [173, 0]
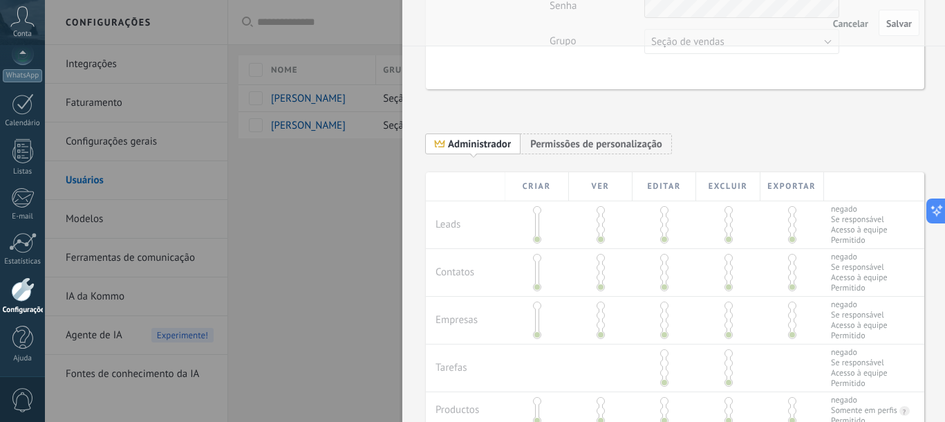
click at [382, 244] on div at bounding box center [472, 211] width 945 height 422
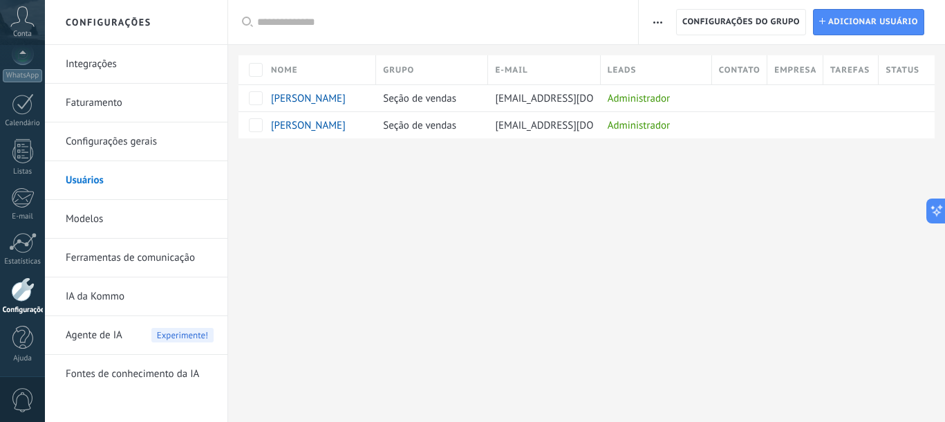
scroll to position [0, 0]
click at [101, 183] on link "Usuários" at bounding box center [140, 180] width 148 height 39
click at [560, 98] on span "[EMAIL_ADDRESS][DOMAIN_NAME]" at bounding box center [573, 98] width 157 height 13
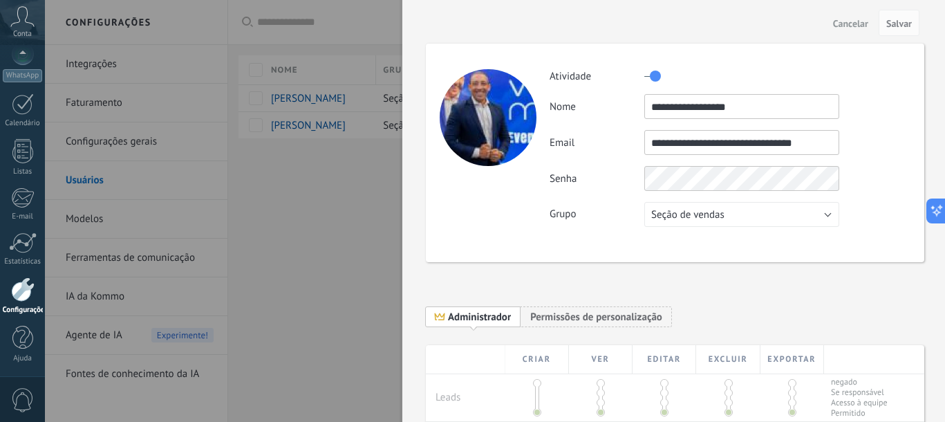
click at [777, 137] on input "**********" at bounding box center [741, 142] width 195 height 25
click at [777, 138] on input "**********" at bounding box center [741, 142] width 195 height 25
click at [899, 30] on button "Salvar" at bounding box center [899, 23] width 41 height 26
click at [747, 149] on input "**********" at bounding box center [741, 142] width 195 height 25
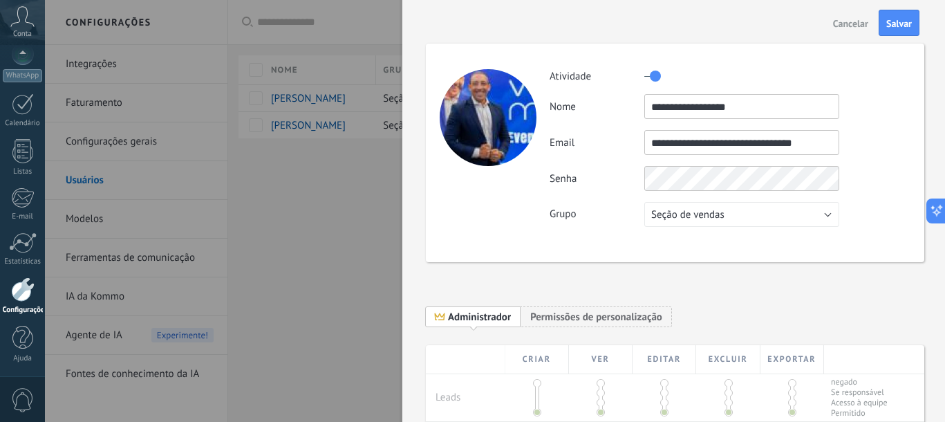
drag, startPoint x: 823, startPoint y: 143, endPoint x: 617, endPoint y: 139, distance: 206.0
click at [617, 140] on div "**********" at bounding box center [730, 142] width 360 height 25
click at [892, 26] on span "Salvar" at bounding box center [899, 24] width 26 height 10
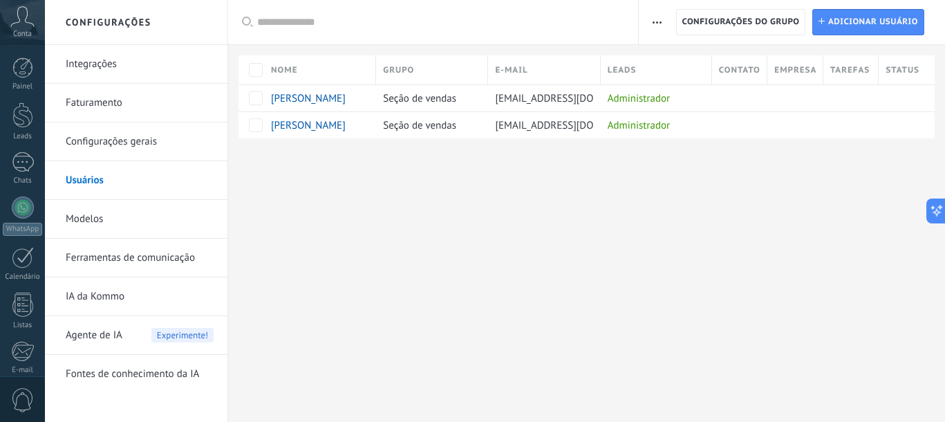
click at [517, 212] on div "Configurações Integrações Faturamento Configurações gerais Usuários Modelos Fer…" at bounding box center [495, 211] width 900 height 422
click at [531, 103] on span "[EMAIL_ADDRESS][DOMAIN_NAME]" at bounding box center [573, 98] width 157 height 13
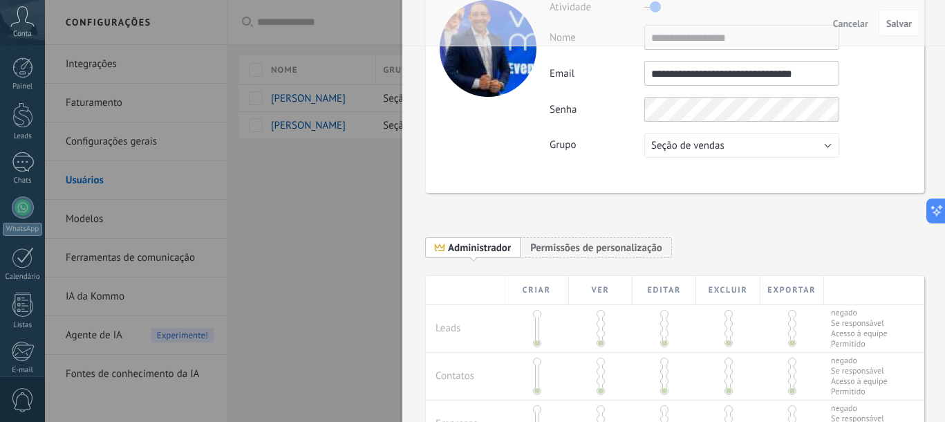
scroll to position [86, 0]
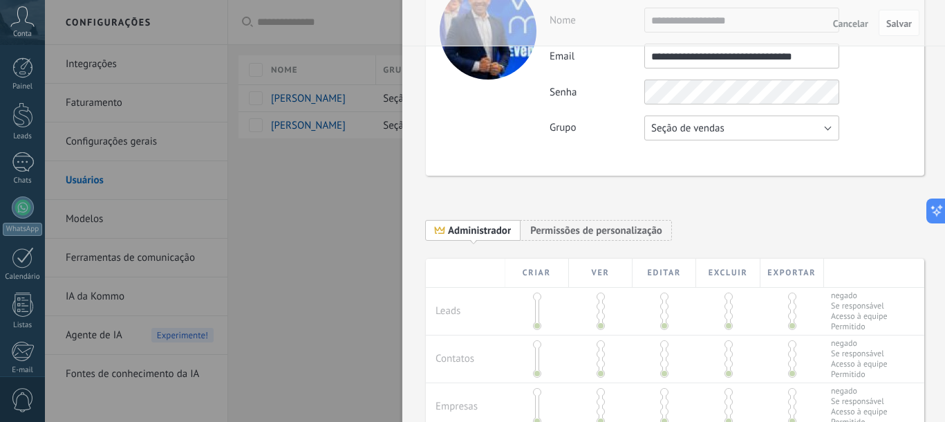
click at [666, 131] on span "Seção de vendas" at bounding box center [687, 128] width 73 height 13
click at [599, 163] on div "**********" at bounding box center [675, 66] width 498 height 218
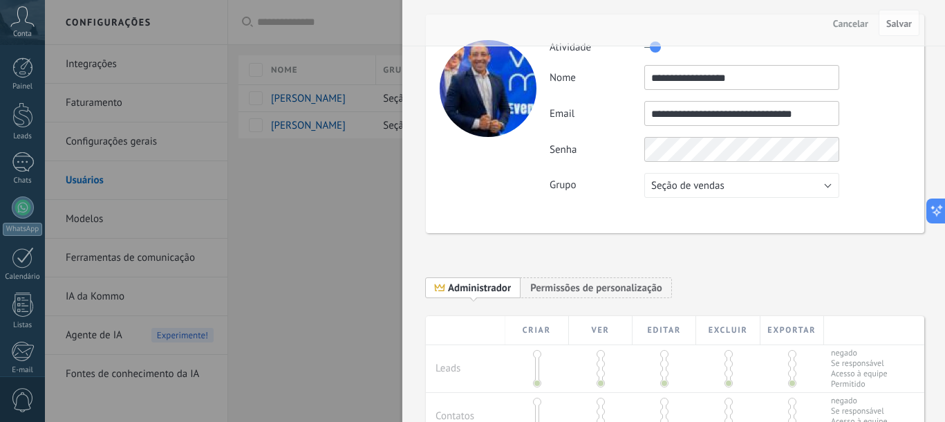
scroll to position [0, 0]
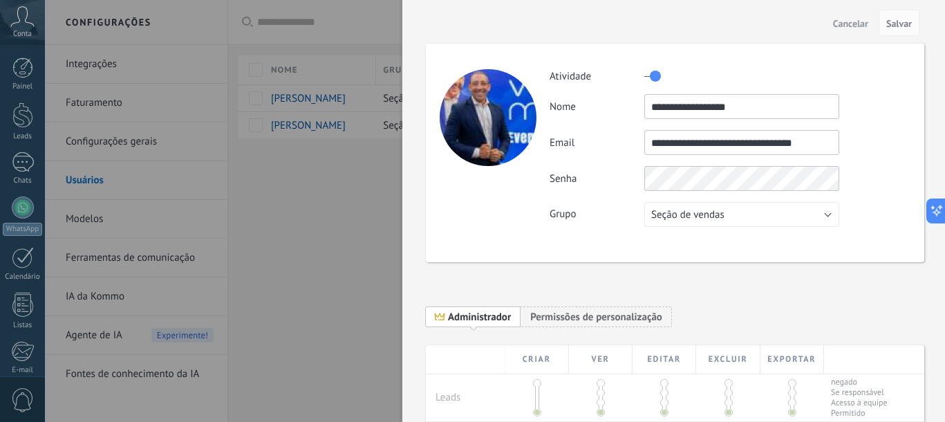
click at [843, 21] on span "Cancelar" at bounding box center [850, 24] width 35 height 10
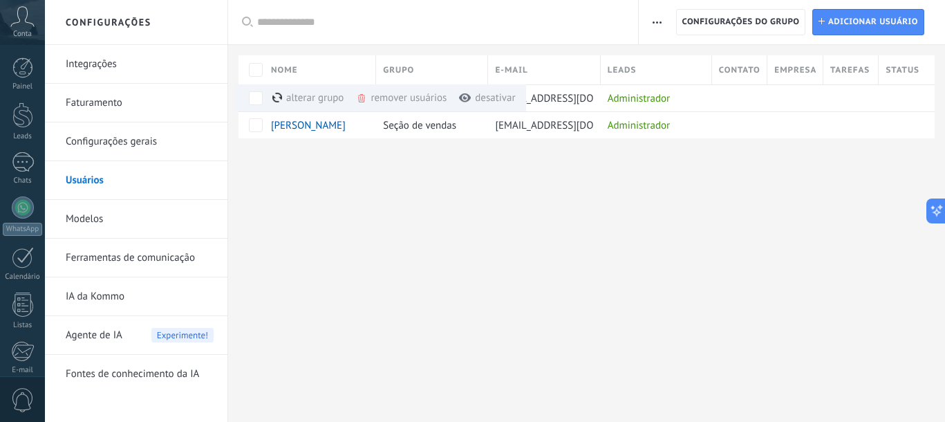
click at [529, 195] on div "Configurações Integrações Faturamento Configurações gerais Usuários Modelos Fer…" at bounding box center [495, 211] width 900 height 422
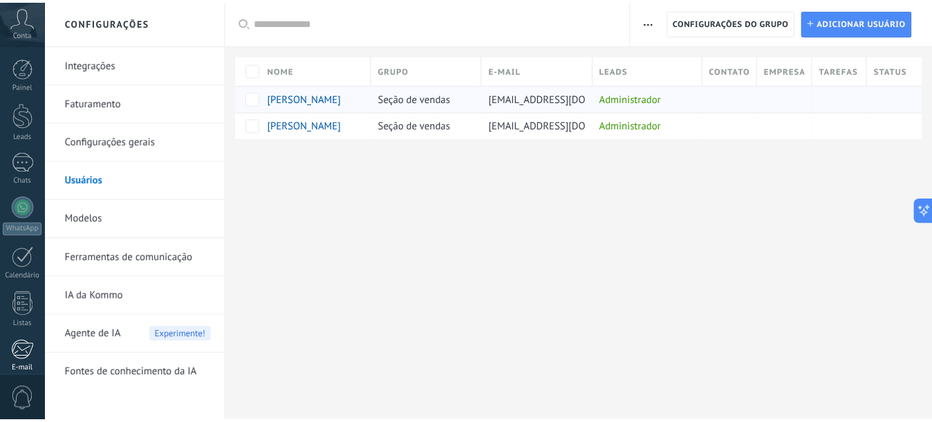
scroll to position [153, 0]
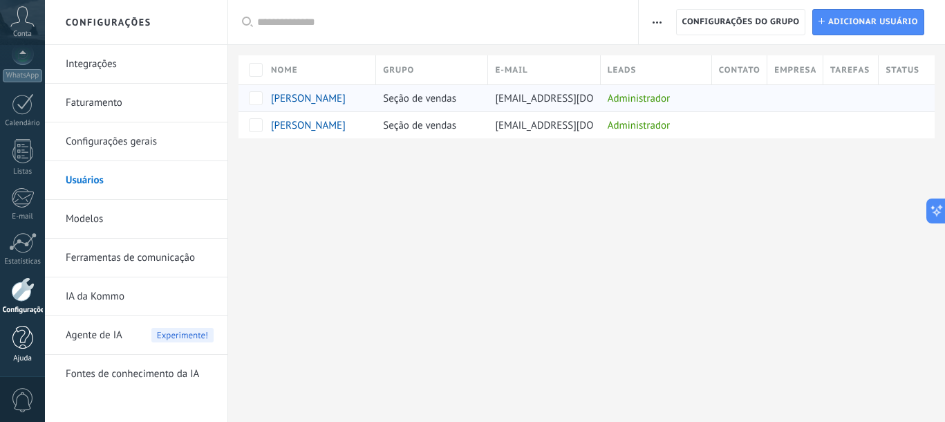
click at [22, 344] on div at bounding box center [22, 338] width 21 height 24
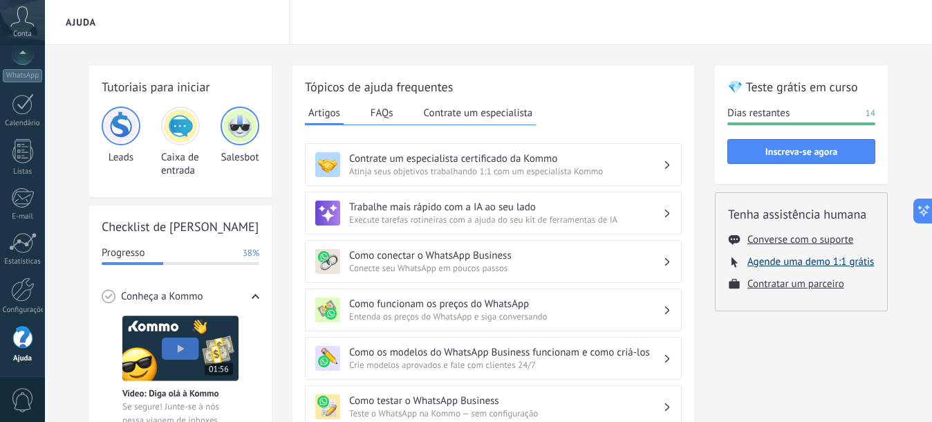
click at [798, 265] on button "Agende uma demo 1:1 grátis" at bounding box center [810, 261] width 127 height 13
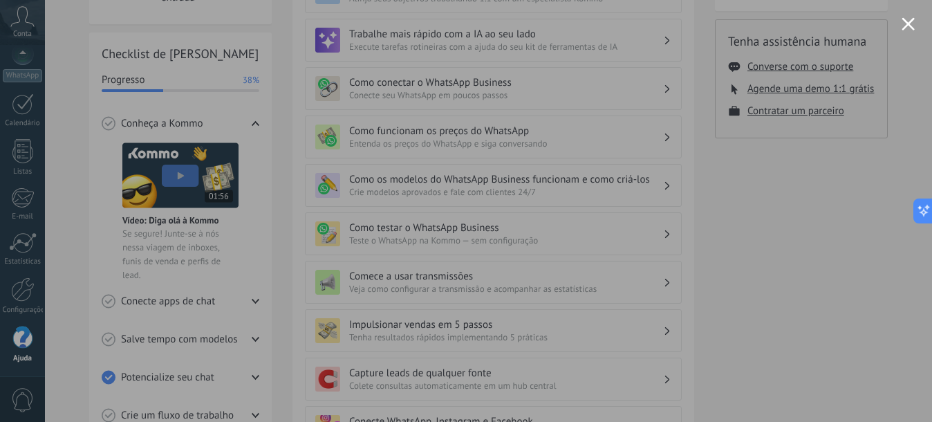
scroll to position [259, 0]
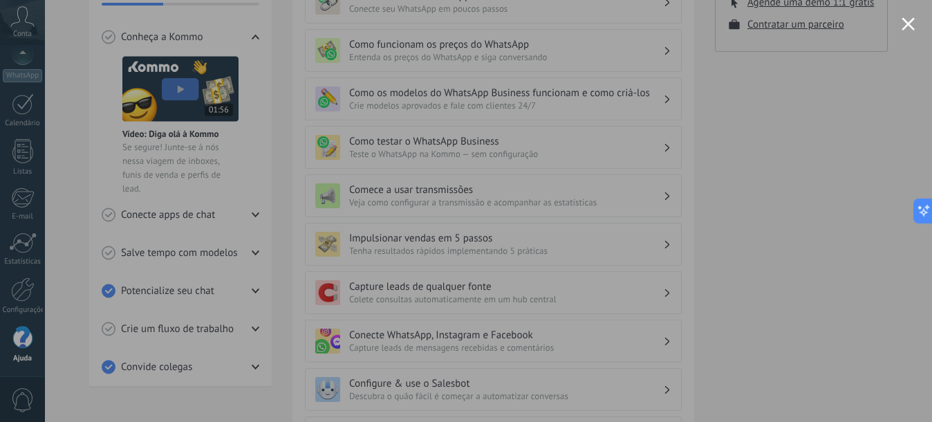
click at [912, 24] on button "Close modal" at bounding box center [907, 23] width 13 height 13
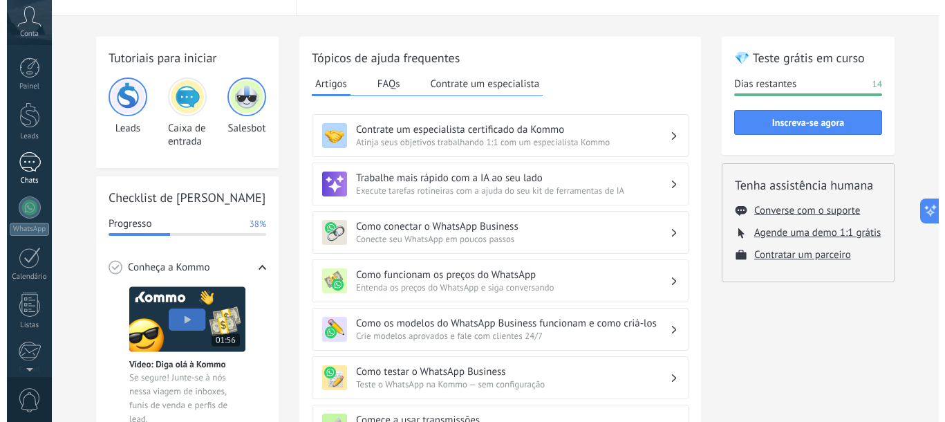
scroll to position [0, 0]
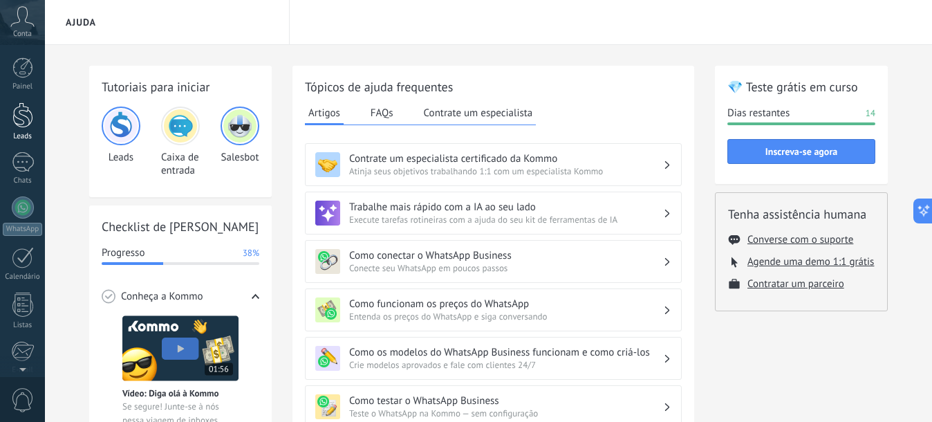
click at [19, 118] on div at bounding box center [22, 115] width 21 height 26
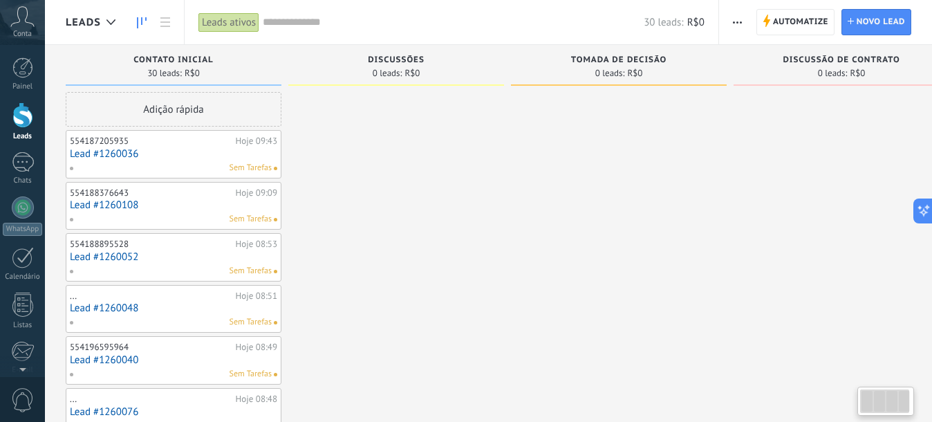
click at [21, 173] on link "Chats" at bounding box center [22, 168] width 45 height 33
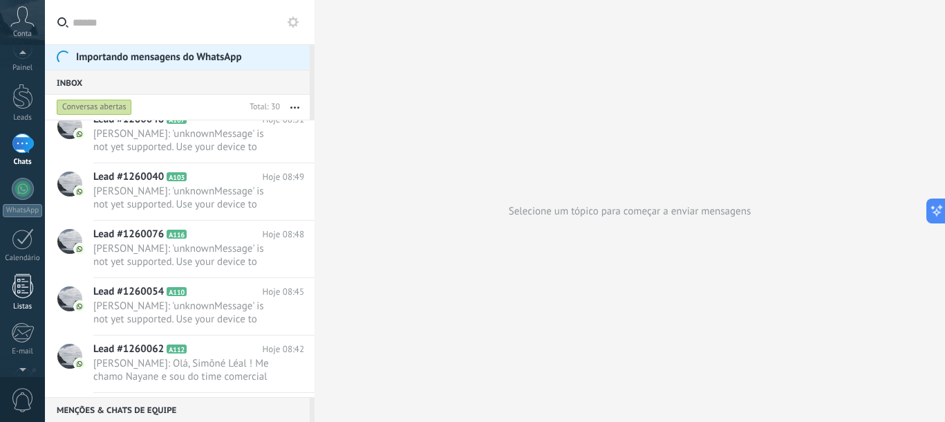
scroll to position [105, 0]
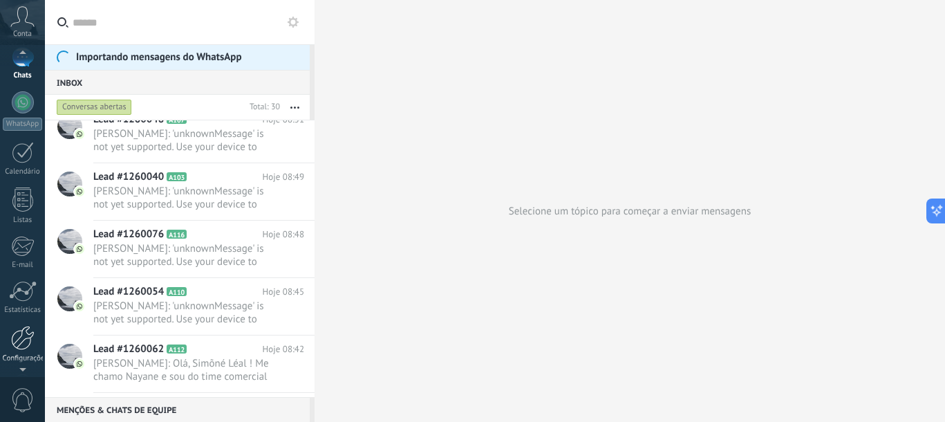
click at [24, 339] on div at bounding box center [23, 338] width 24 height 24
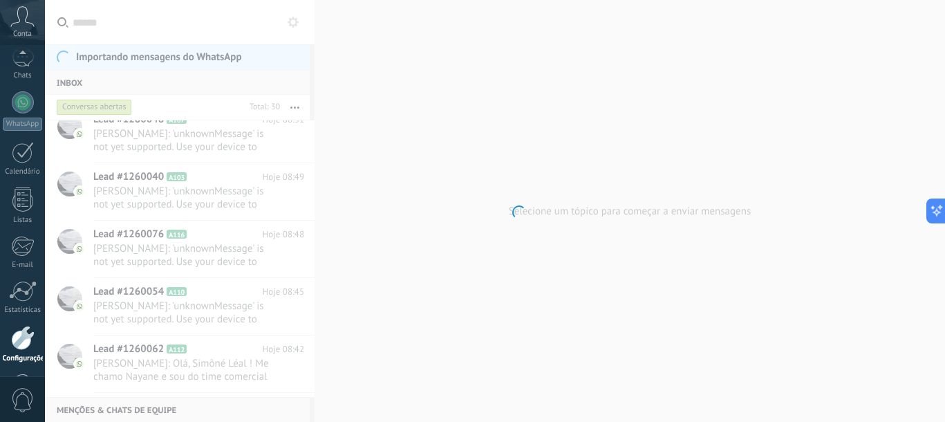
scroll to position [153, 0]
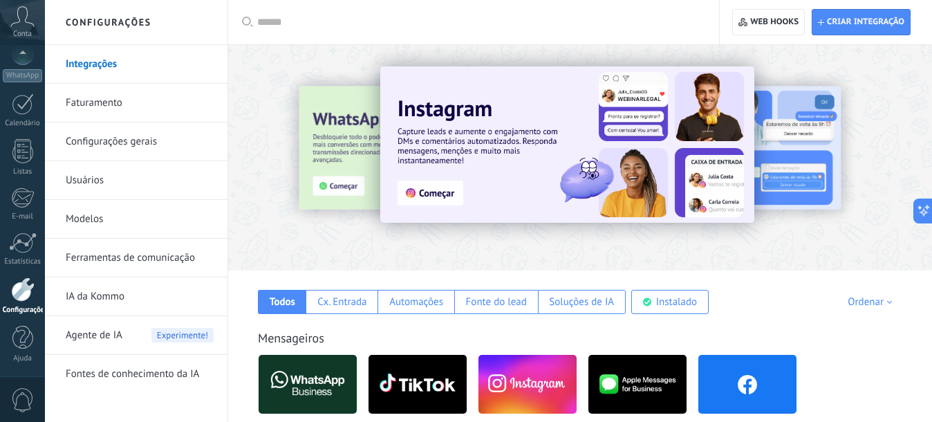
click at [134, 185] on link "Usuários" at bounding box center [140, 180] width 148 height 39
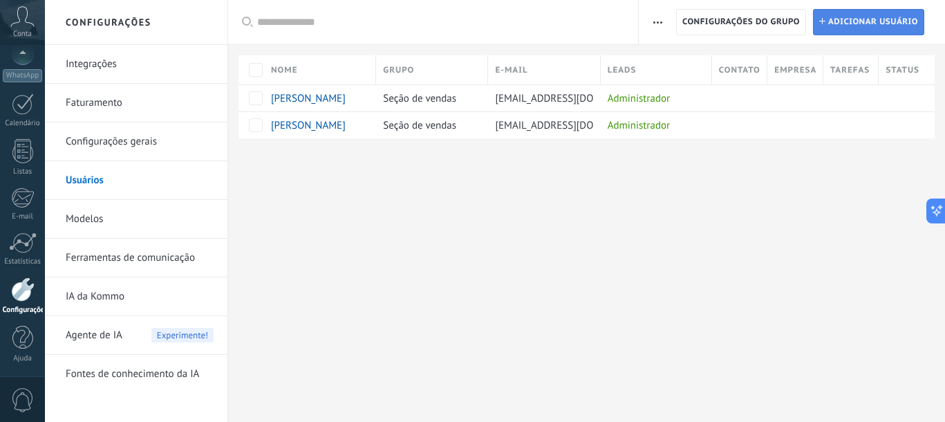
click at [866, 28] on span "Adicionar usuário" at bounding box center [873, 22] width 90 height 25
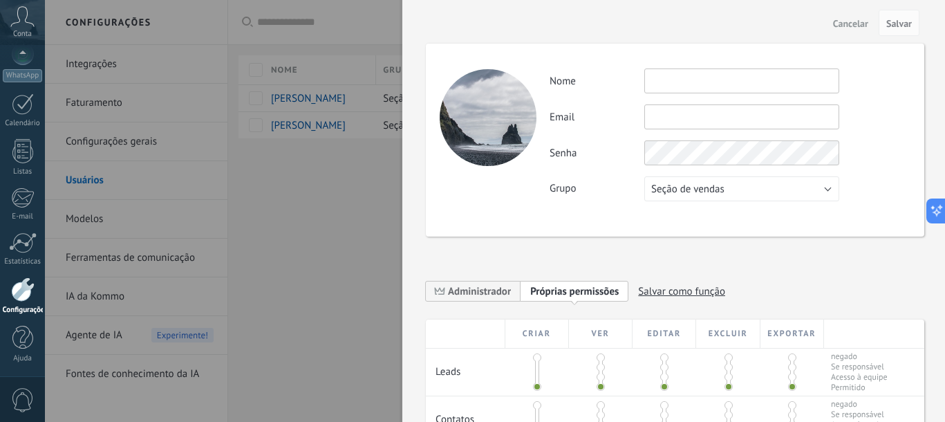
click at [728, 118] on input "text" at bounding box center [741, 116] width 195 height 25
paste input "**********"
type input "**********"
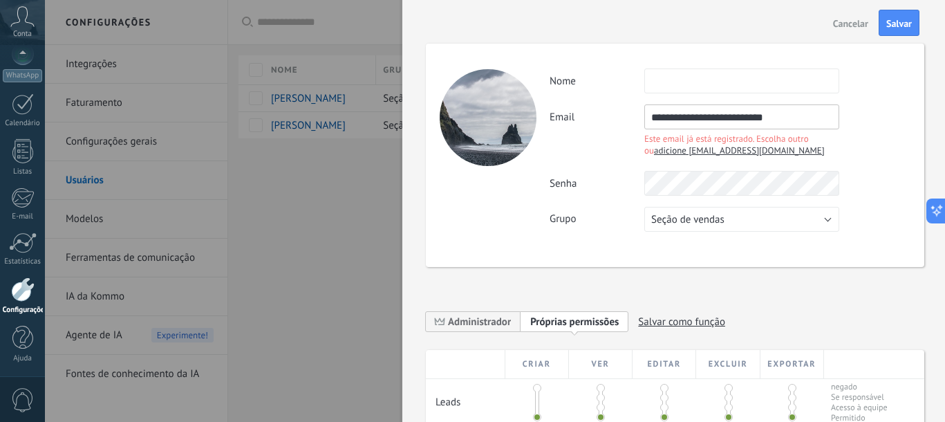
click at [847, 26] on span "Cancelar" at bounding box center [850, 24] width 35 height 10
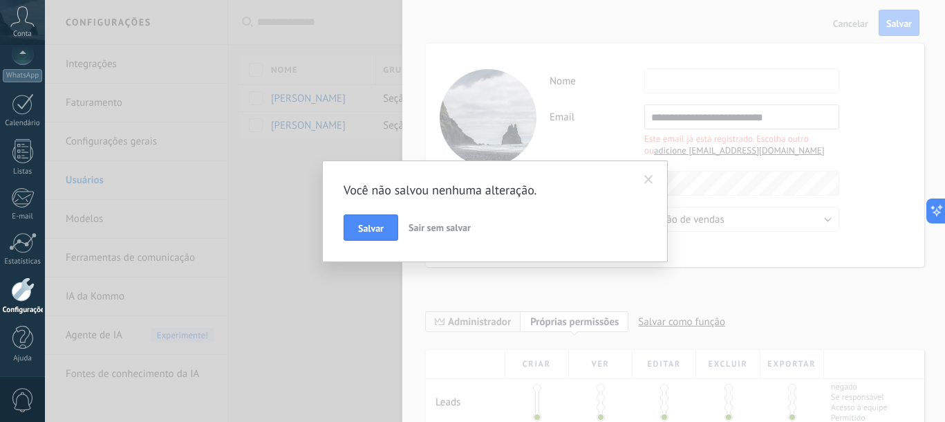
click at [420, 223] on span "Sair sem salvar" at bounding box center [440, 227] width 62 height 12
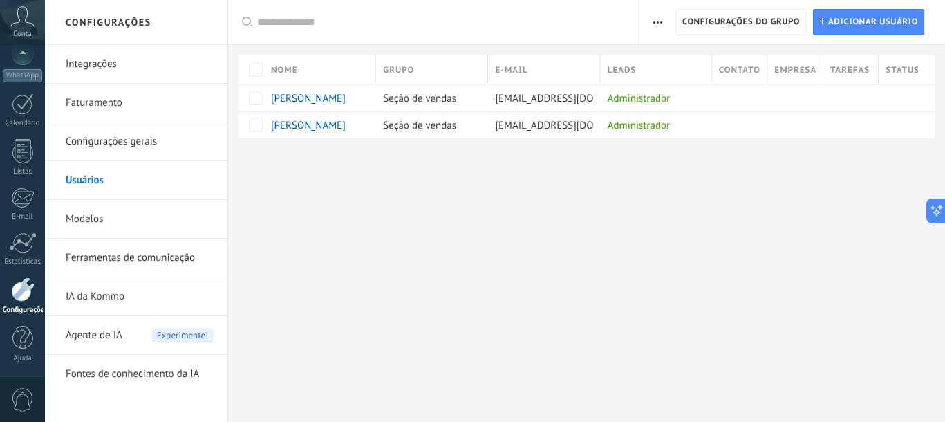
click at [275, 245] on div "Configurações Integrações Faturamento Configurações gerais Usuários Modelos Fer…" at bounding box center [495, 211] width 900 height 422
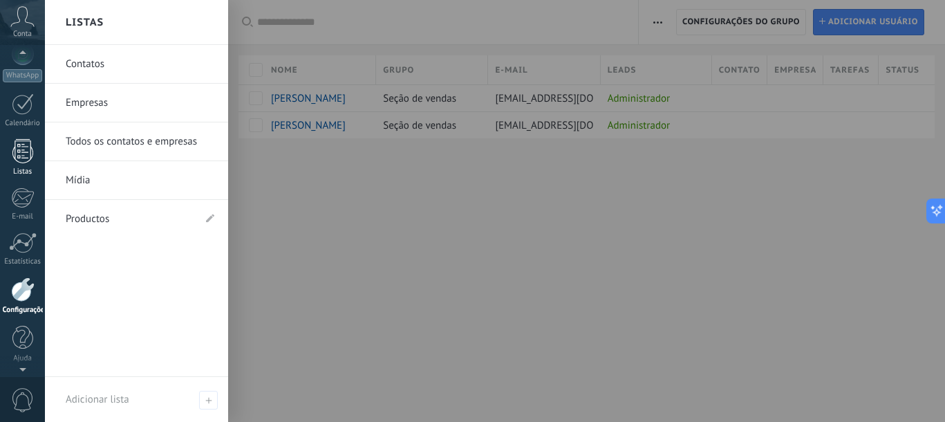
scroll to position [67, 0]
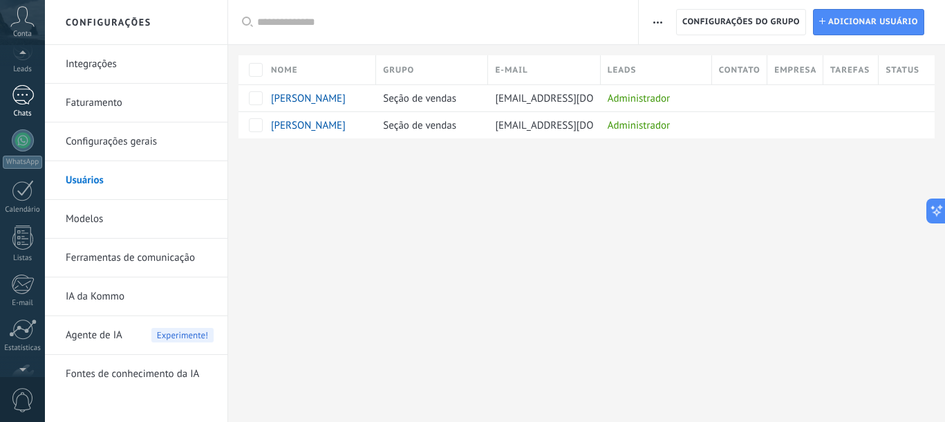
click at [23, 105] on link "Chats" at bounding box center [22, 101] width 45 height 33
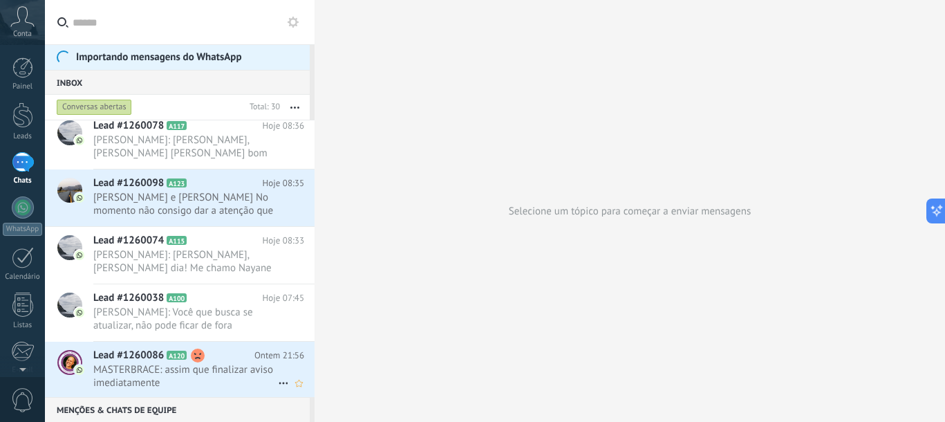
scroll to position [828, 0]
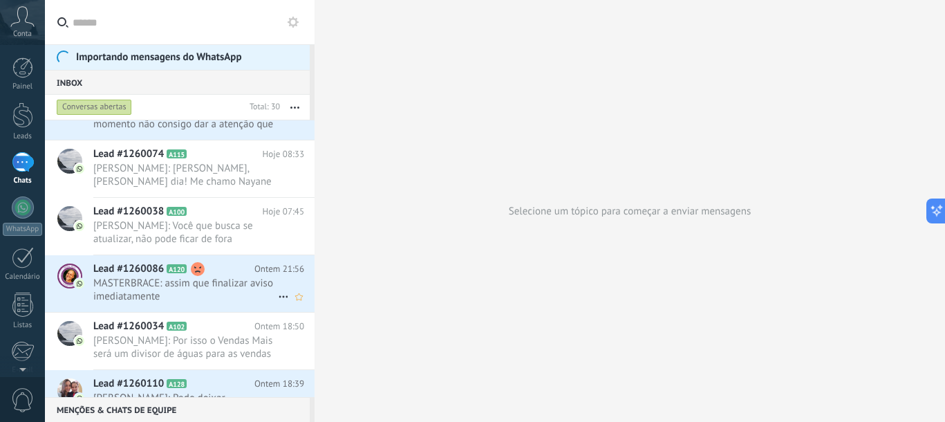
click at [215, 283] on span "MASTERBRACE: assim que finalizar aviso imediatamente" at bounding box center [185, 290] width 185 height 26
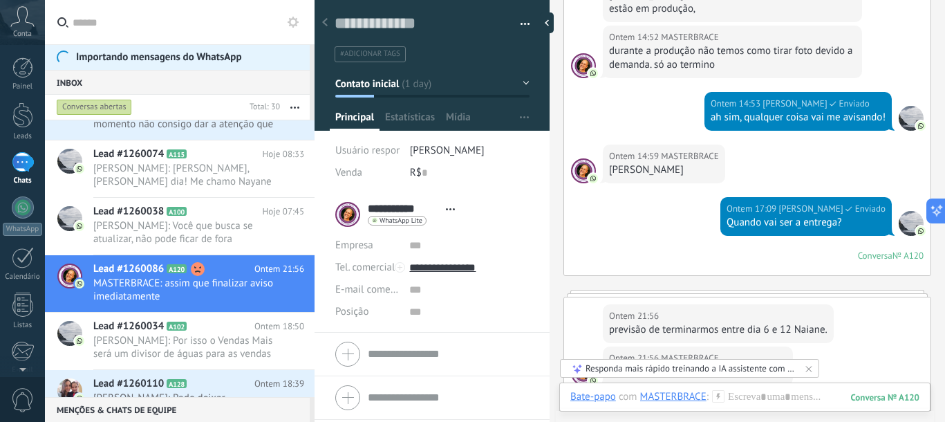
scroll to position [1115, 0]
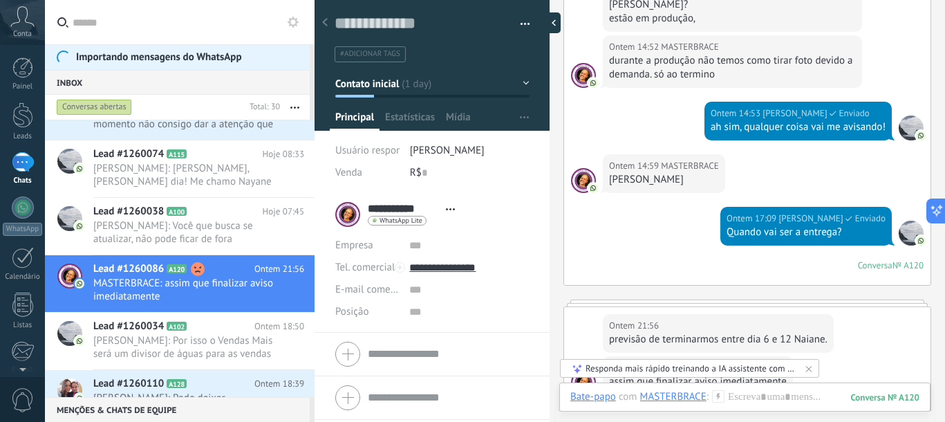
click at [554, 28] on div at bounding box center [550, 22] width 21 height 21
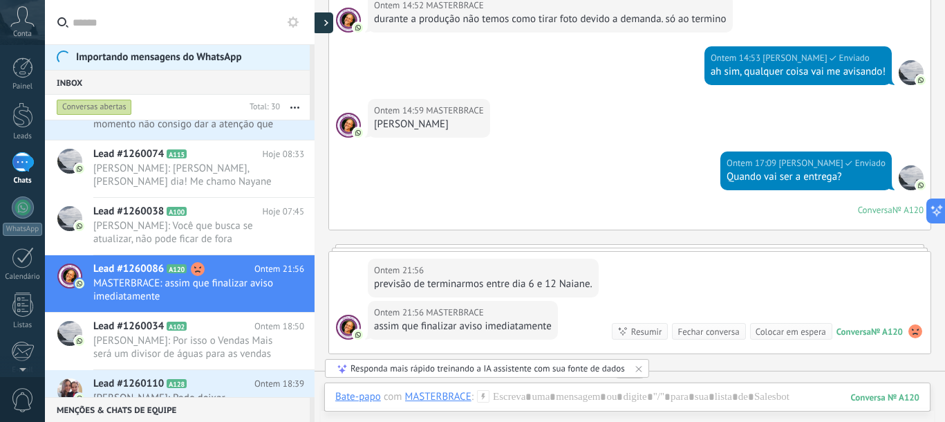
click at [321, 23] on div at bounding box center [322, 22] width 21 height 21
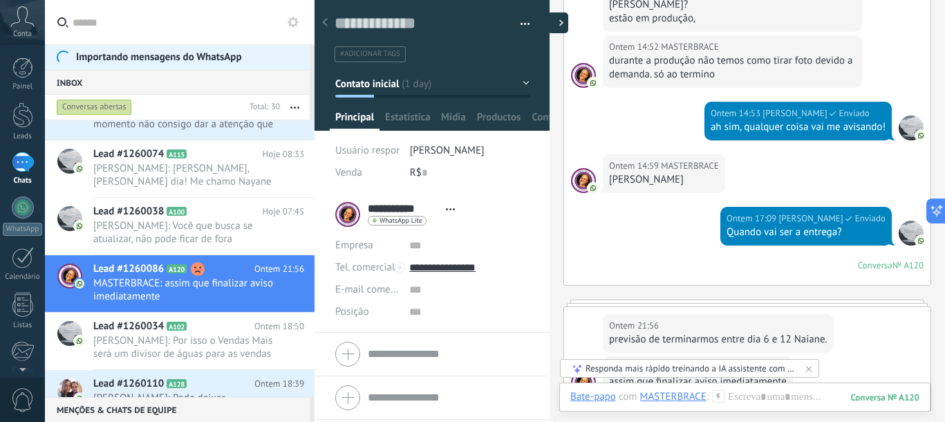
type textarea "**********"
click at [323, 24] on icon at bounding box center [325, 22] width 6 height 8
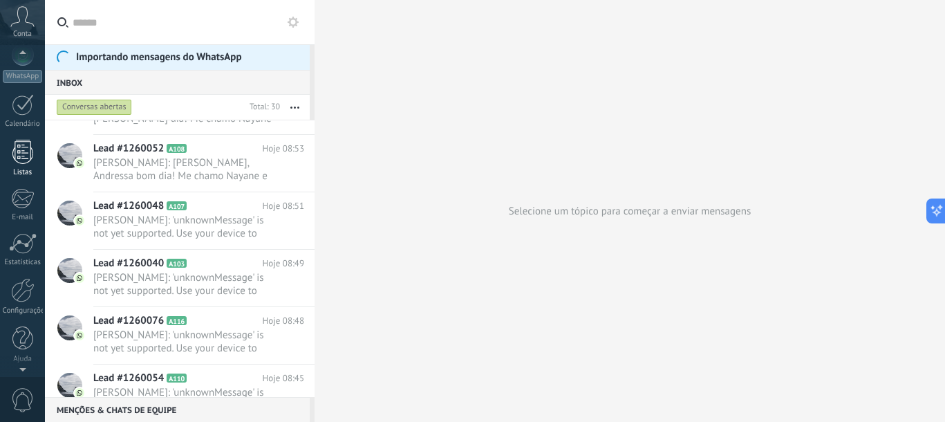
scroll to position [153, 0]
click at [30, 298] on div at bounding box center [23, 289] width 24 height 24
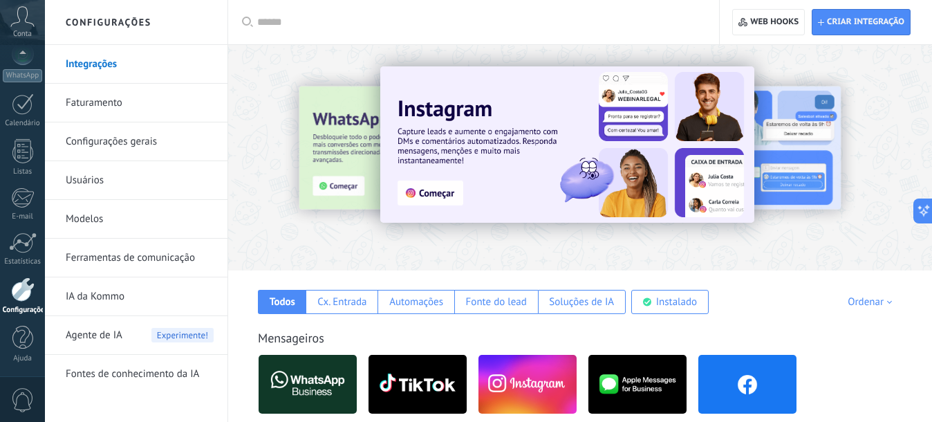
click at [111, 178] on link "Usuários" at bounding box center [140, 180] width 148 height 39
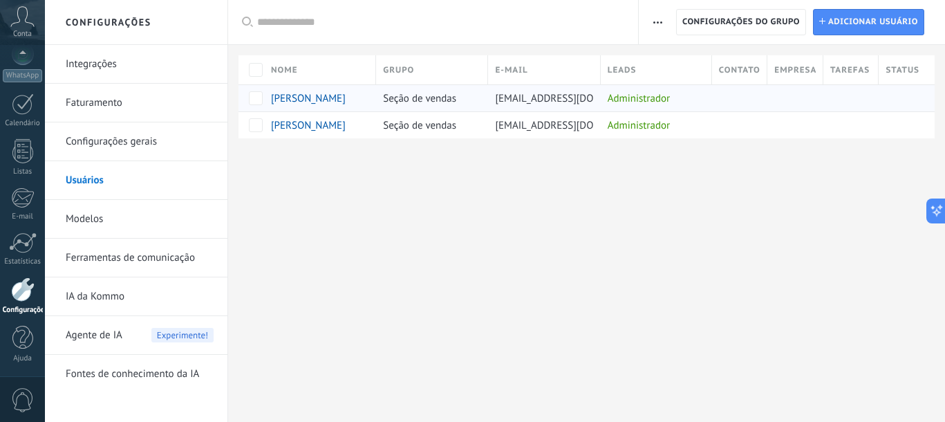
click at [586, 99] on span "contatoeveraldorodrigues@gmail.com" at bounding box center [573, 98] width 157 height 13
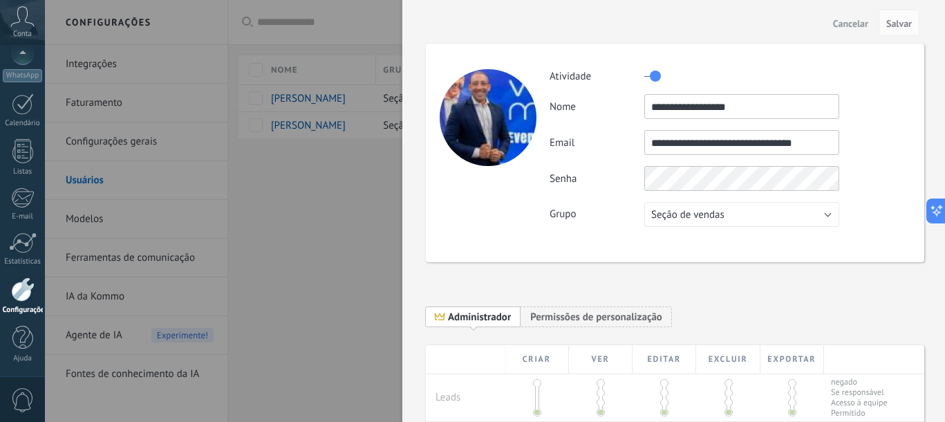
click at [304, 216] on div at bounding box center [472, 211] width 945 height 422
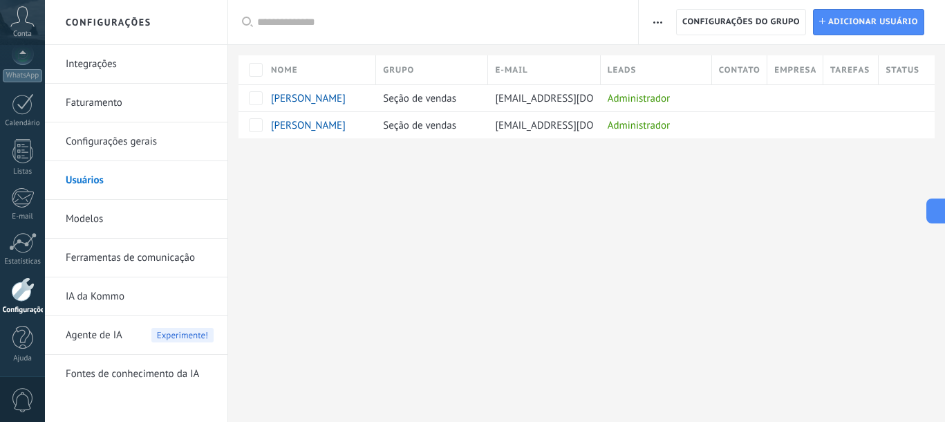
click at [314, 251] on div "Configurações Integrações Faturamento Configurações gerais Usuários Modelos Fer…" at bounding box center [495, 211] width 900 height 422
click at [95, 187] on link "Usuários" at bounding box center [140, 180] width 148 height 39
click at [870, 26] on span "Adicionar usuário" at bounding box center [873, 22] width 90 height 25
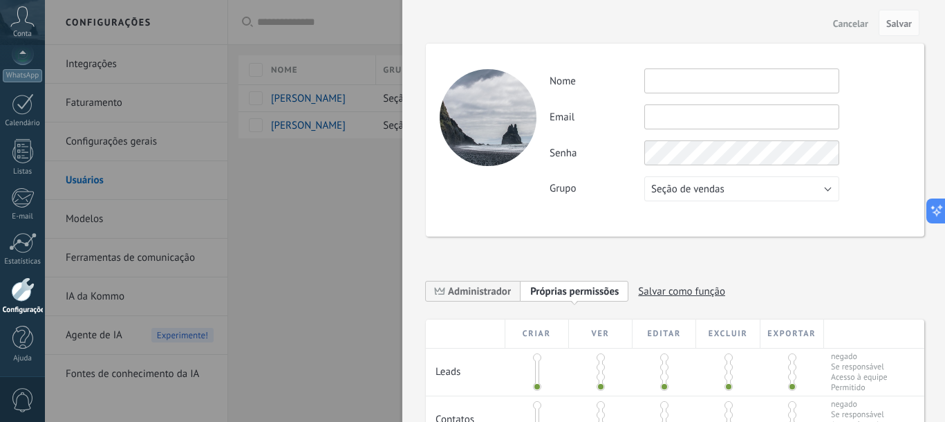
click at [775, 75] on input "text" at bounding box center [741, 80] width 195 height 25
type input "*"
type input "**********"
click at [718, 131] on div "**********" at bounding box center [730, 134] width 360 height 133
click at [718, 124] on input "text" at bounding box center [741, 116] width 195 height 25
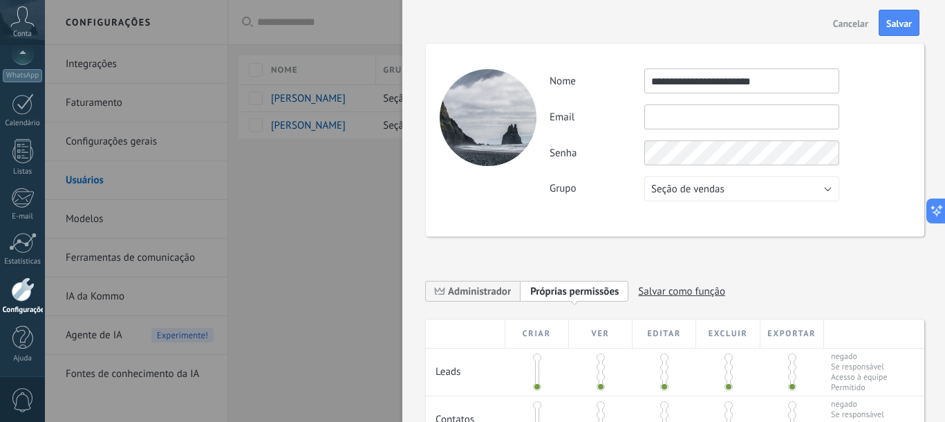
type input "*"
type input "**********"
click at [593, 223] on div "**********" at bounding box center [675, 140] width 498 height 193
click at [473, 286] on span "Administrador" at bounding box center [479, 291] width 63 height 13
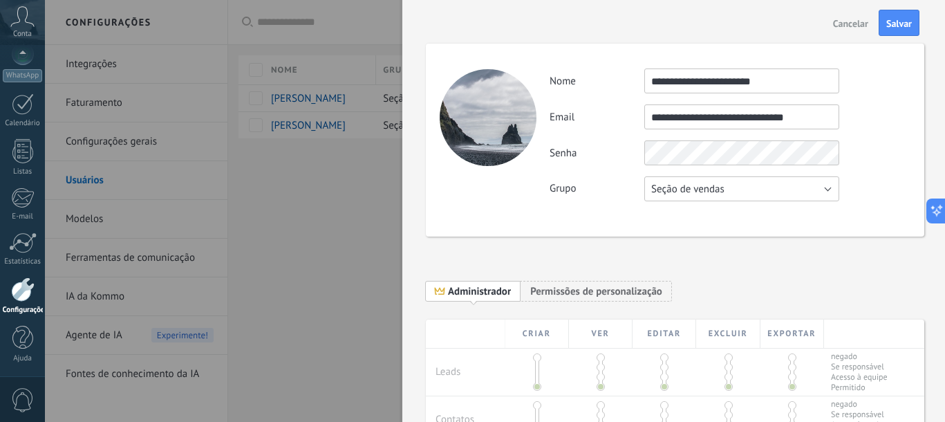
click at [790, 191] on button "Seção de vendas" at bounding box center [741, 188] width 195 height 25
click at [890, 176] on div "Grupo Seção de vendas Usuários gratuitos Seção de vendas" at bounding box center [730, 188] width 360 height 25
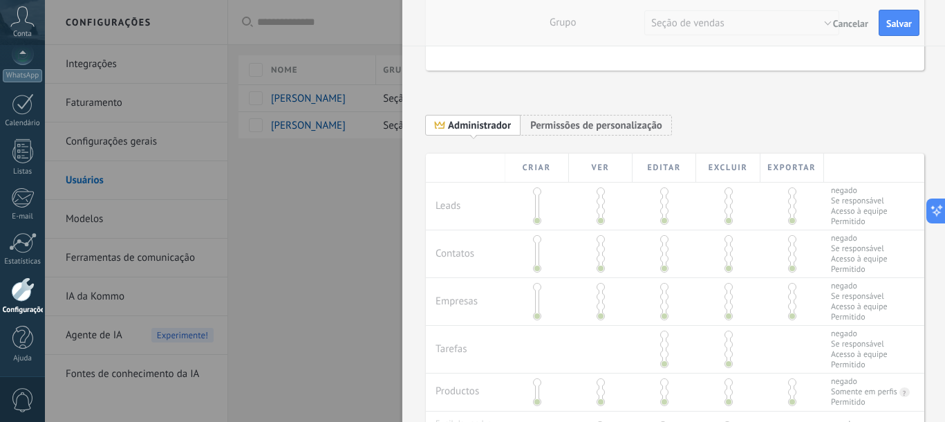
scroll to position [173, 0]
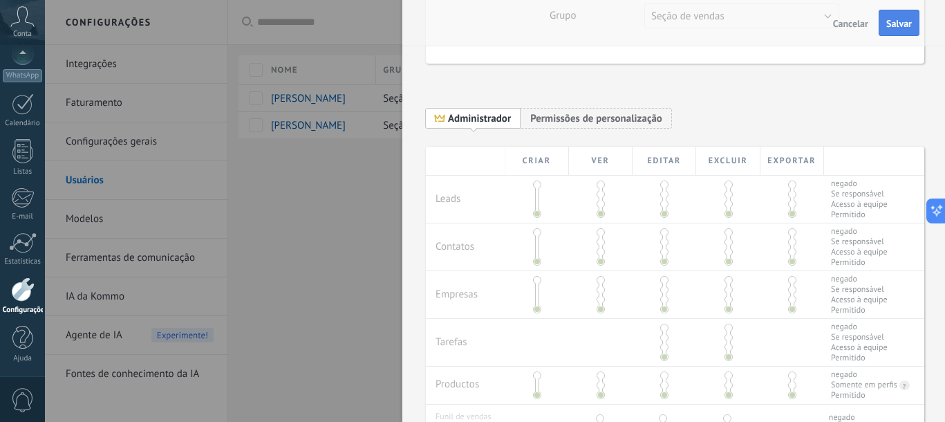
click at [914, 24] on button "Salvar" at bounding box center [899, 23] width 41 height 26
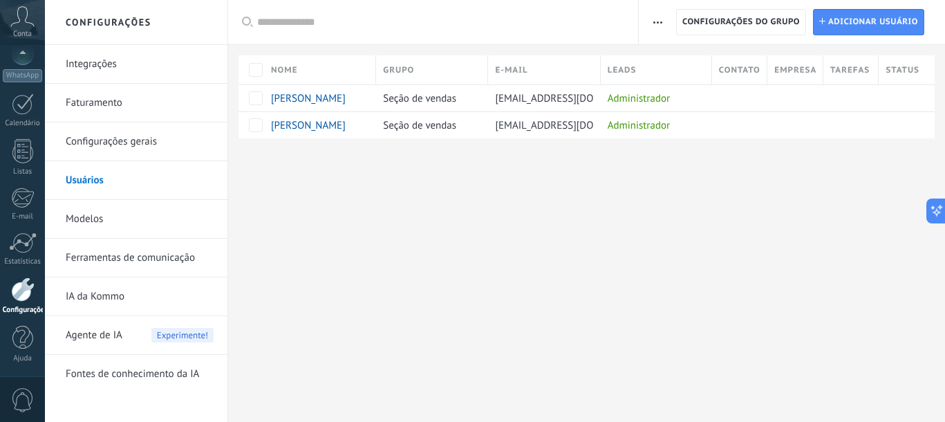
scroll to position [0, 0]
click at [883, 245] on div "Configurações Integrações Faturamento Configurações gerais Usuários Modelos Fer…" at bounding box center [495, 211] width 900 height 422
click at [330, 245] on div "Configurações Integrações Faturamento Configurações gerais Usuários Modelos Fer…" at bounding box center [495, 211] width 900 height 422
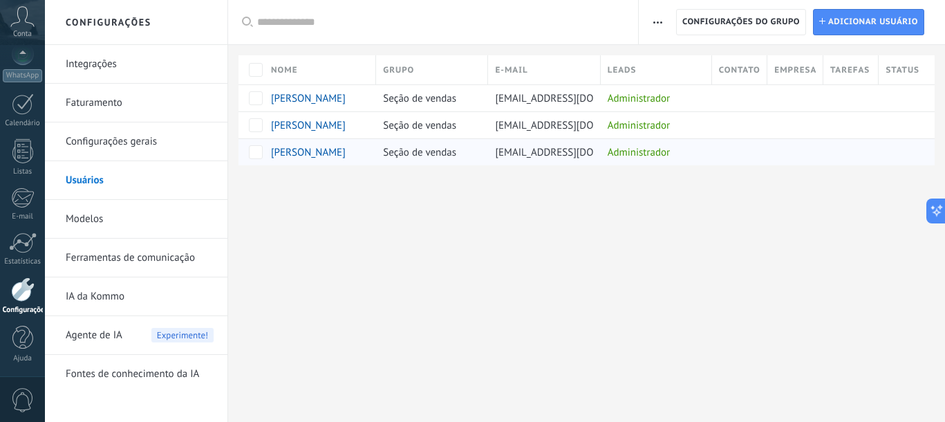
click at [590, 153] on span "everaldorodrigueskommo@gmail.com" at bounding box center [573, 152] width 157 height 13
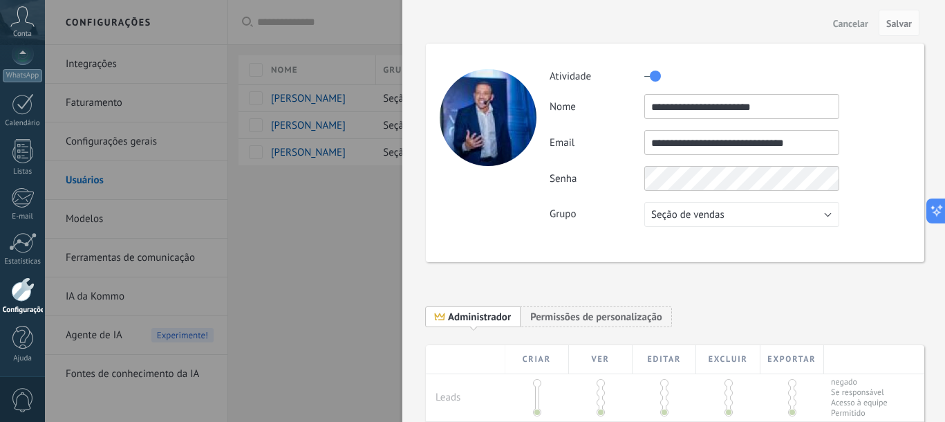
click at [324, 266] on div at bounding box center [472, 211] width 945 height 422
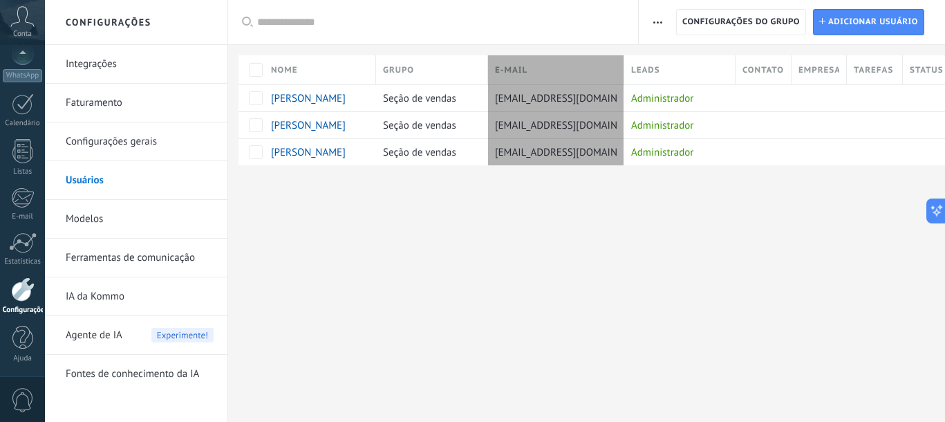
type textarea "**********"
drag, startPoint x: 601, startPoint y: 71, endPoint x: 633, endPoint y: 71, distance: 32.5
click at [633, 71] on div at bounding box center [633, 71] width 15 height 26
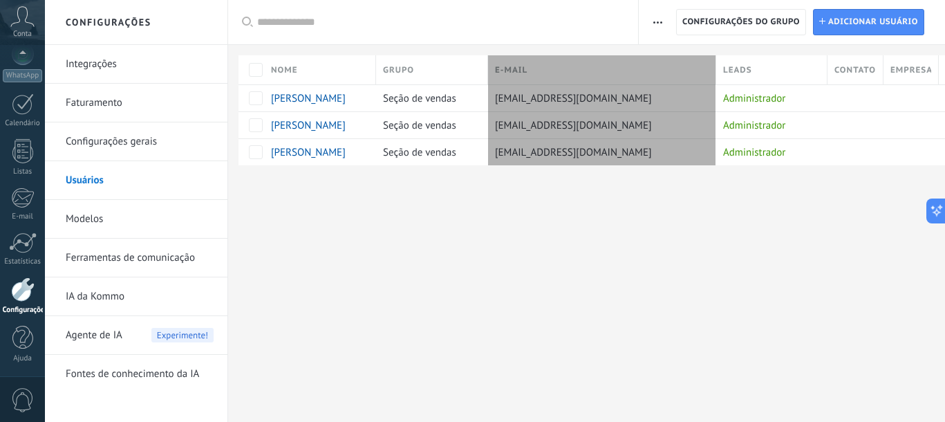
drag, startPoint x: 633, startPoint y: 71, endPoint x: 702, endPoint y: 82, distance: 70.0
click at [712, 74] on div at bounding box center [716, 71] width 15 height 26
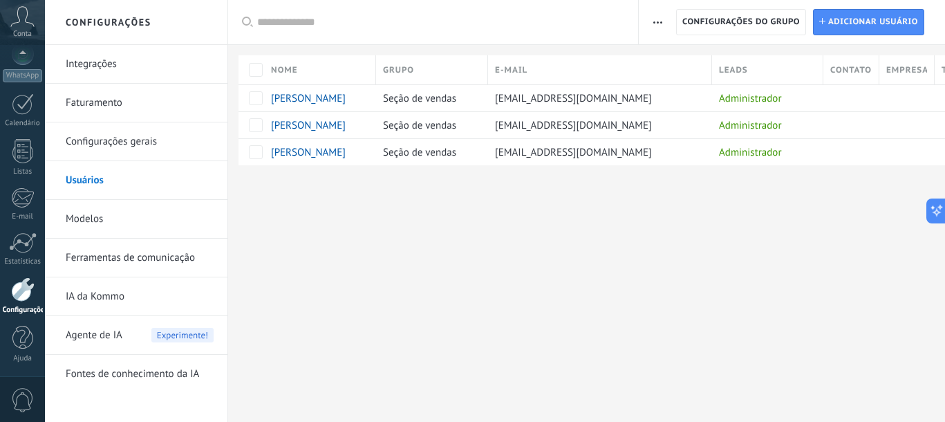
click at [632, 234] on div "Configurações Integrações Faturamento Configurações gerais Usuários Modelos Fer…" at bounding box center [495, 211] width 900 height 422
click at [33, 20] on icon at bounding box center [22, 16] width 24 height 21
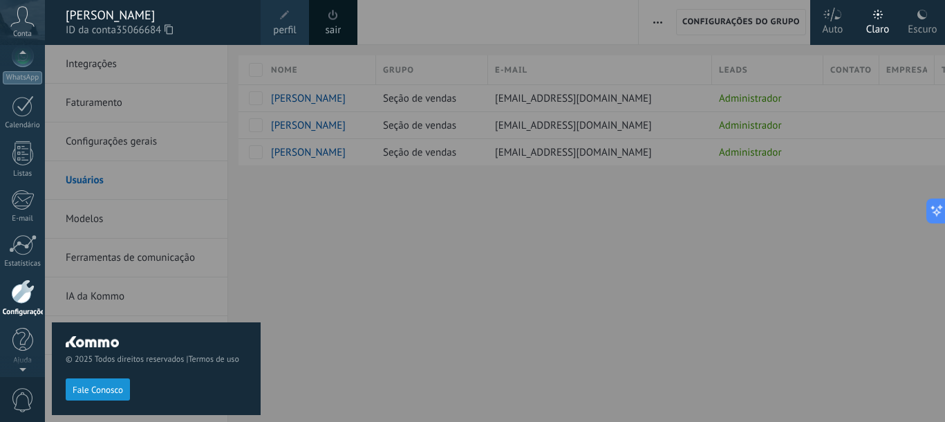
click at [343, 15] on div "sair" at bounding box center [333, 22] width 48 height 45
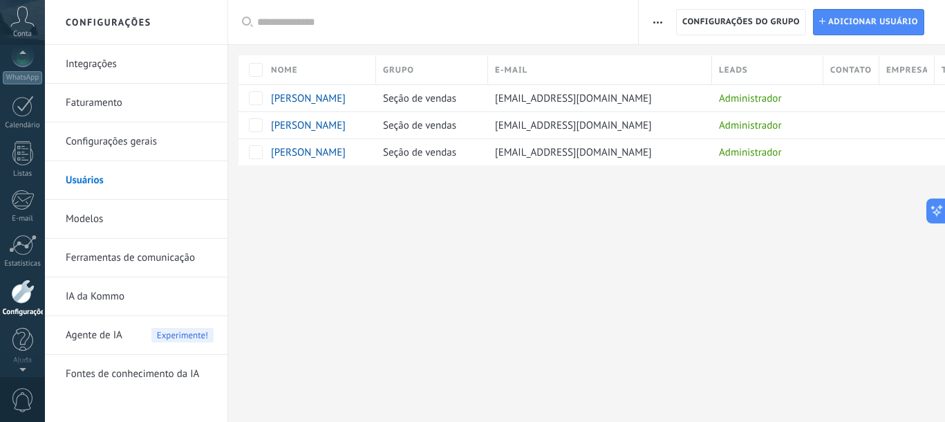
scroll to position [153, 0]
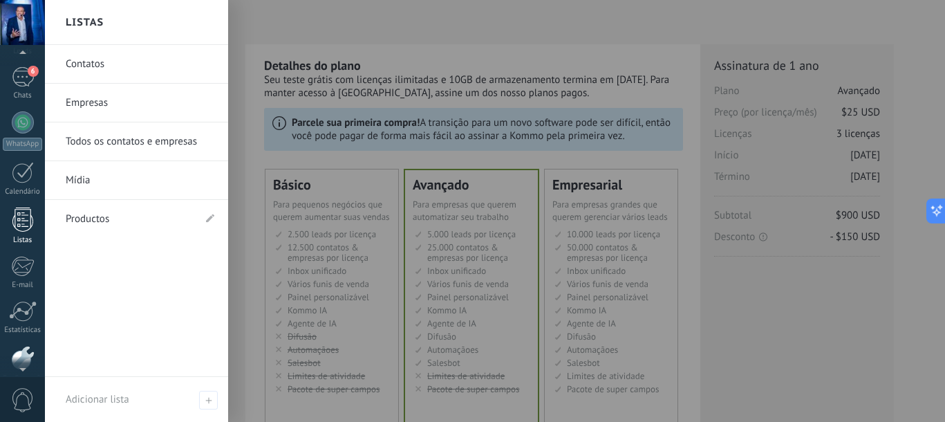
scroll to position [67, 0]
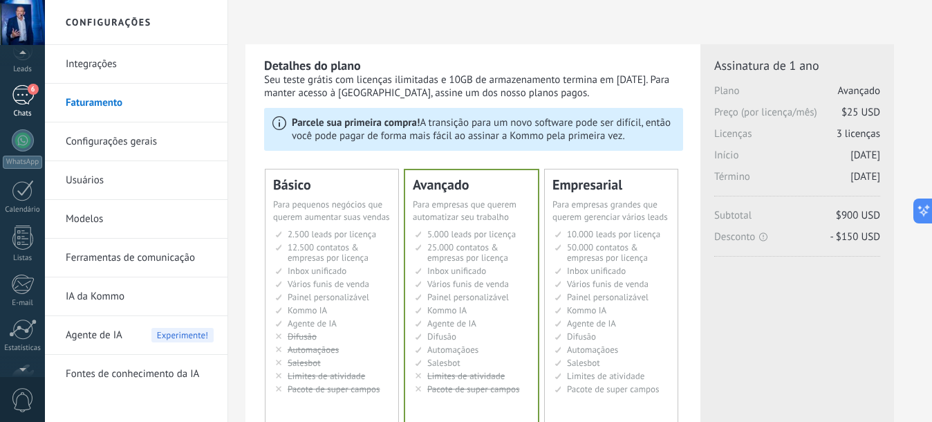
click at [22, 105] on link "6 Chats" at bounding box center [22, 101] width 45 height 33
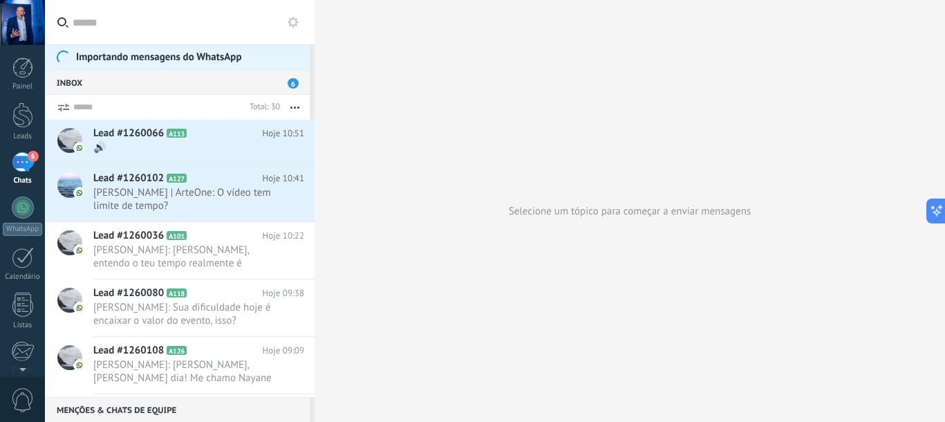
click at [124, 28] on input "text" at bounding box center [188, 22] width 231 height 44
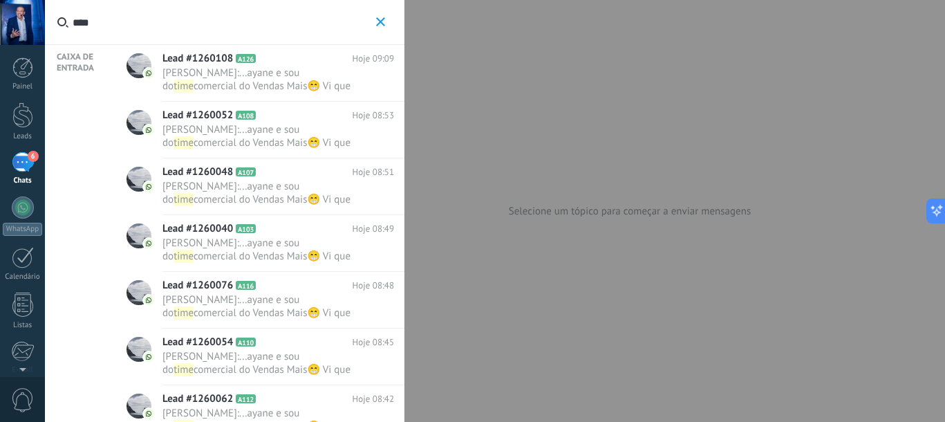
drag, startPoint x: 108, startPoint y: 19, endPoint x: 66, endPoint y: 19, distance: 42.2
click at [66, 19] on label "****" at bounding box center [222, 22] width 355 height 45
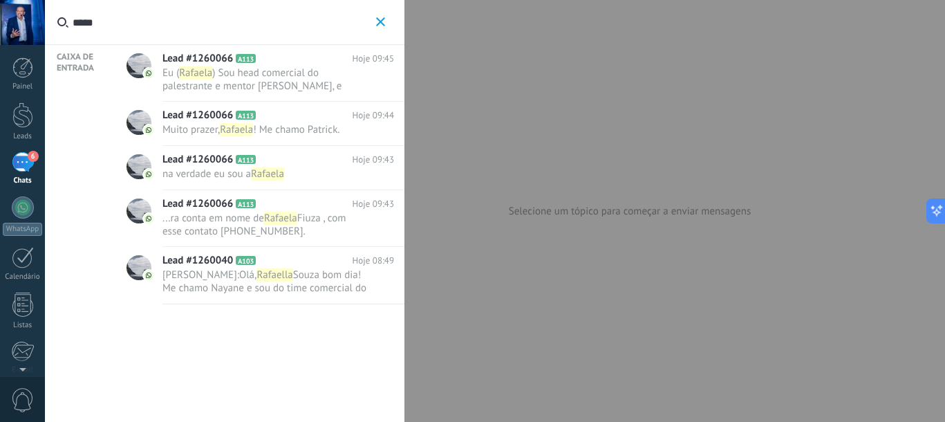
type input "*****"
click at [290, 88] on span ") Sou head comercial do palestrante e mentor [PERSON_NAME], e queremos adiciona…" at bounding box center [263, 92] width 203 height 53
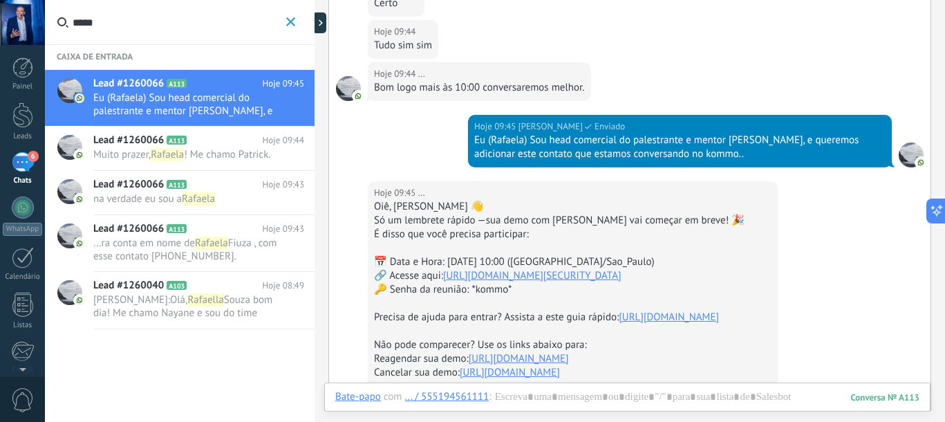
scroll to position [1089, 0]
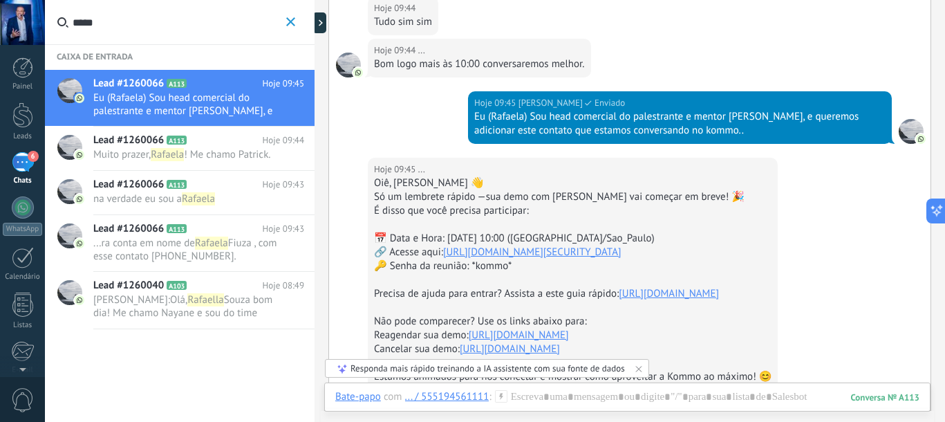
click at [223, 307] on span "Souza bom dia! Me chamo Nayane e sou do time comercial do Vendas Mais😁 Vi que v…" at bounding box center [183, 365] width 180 height 144
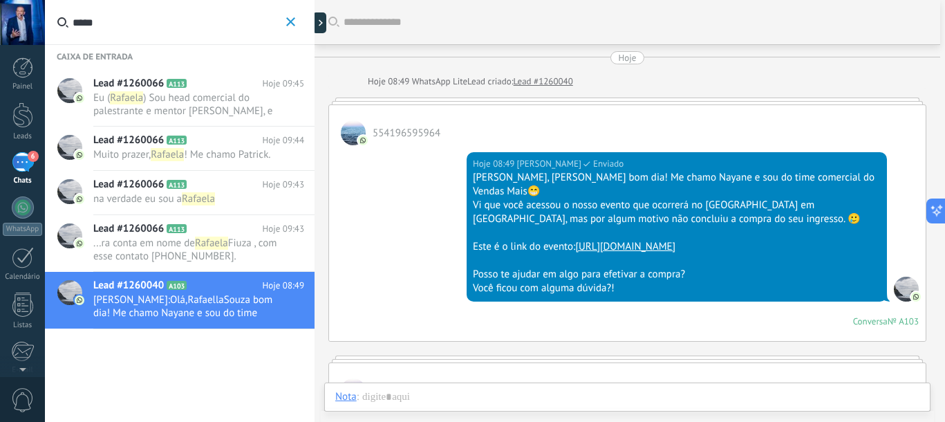
scroll to position [2, 0]
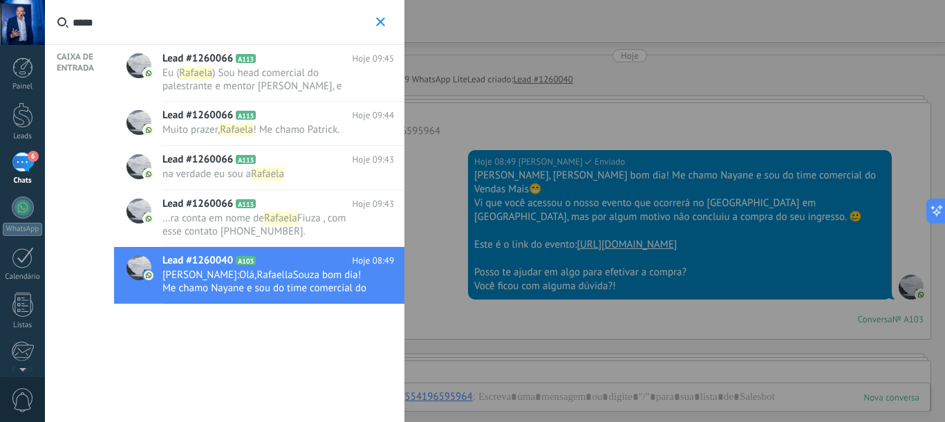
drag, startPoint x: 133, startPoint y: 26, endPoint x: 48, endPoint y: 18, distance: 84.7
click at [48, 18] on label "*****" at bounding box center [222, 22] width 355 height 45
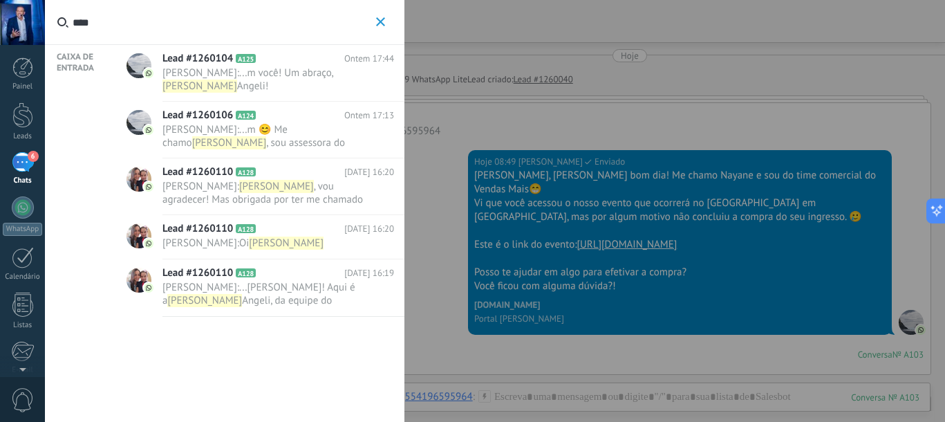
type input "****"
click at [380, 18] on icon "button" at bounding box center [380, 21] width 9 height 9
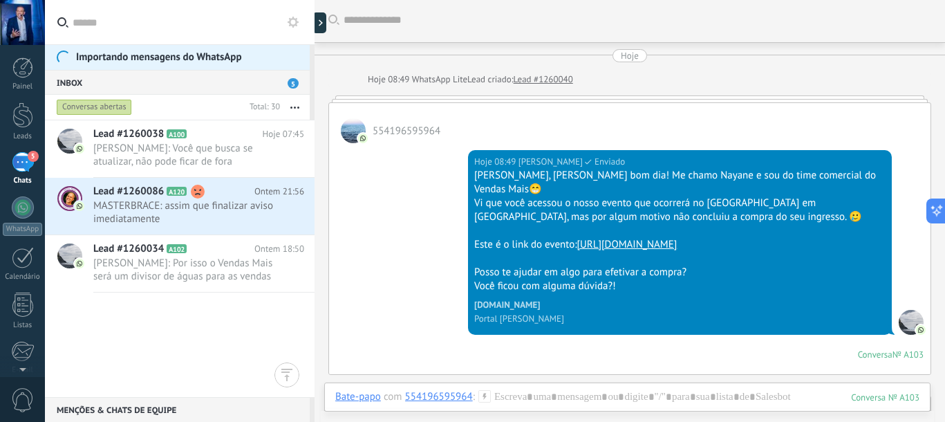
scroll to position [400, 0]
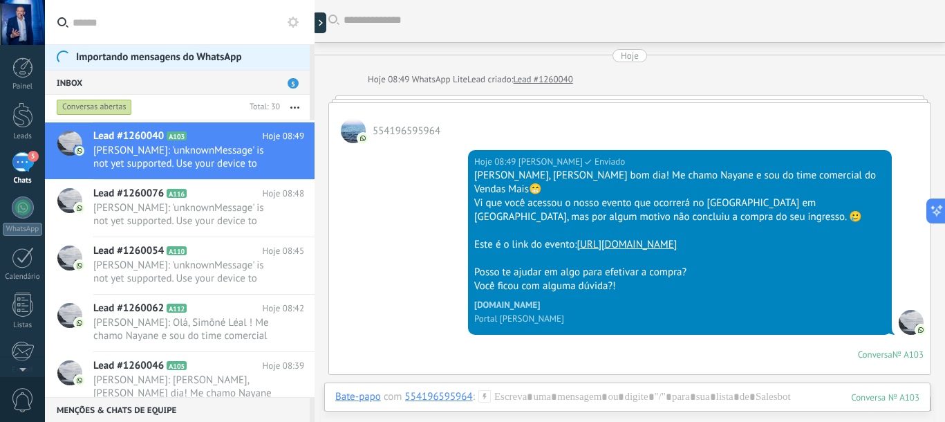
click at [296, 79] on span "5" at bounding box center [293, 83] width 11 height 10
click at [180, 84] on div "Inbox 5" at bounding box center [177, 82] width 265 height 25
drag, startPoint x: 24, startPoint y: 161, endPoint x: 21, endPoint y: 112, distance: 49.2
click at [24, 162] on div "5" at bounding box center [23, 162] width 22 height 20
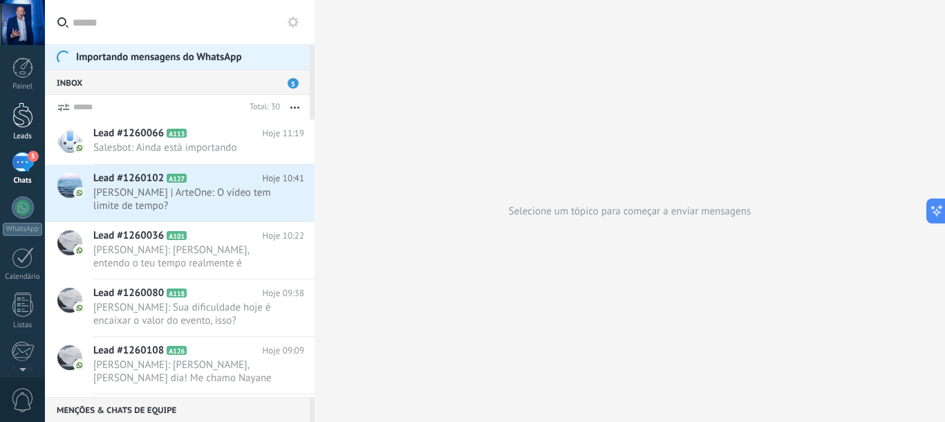
click at [21, 113] on div at bounding box center [22, 115] width 21 height 26
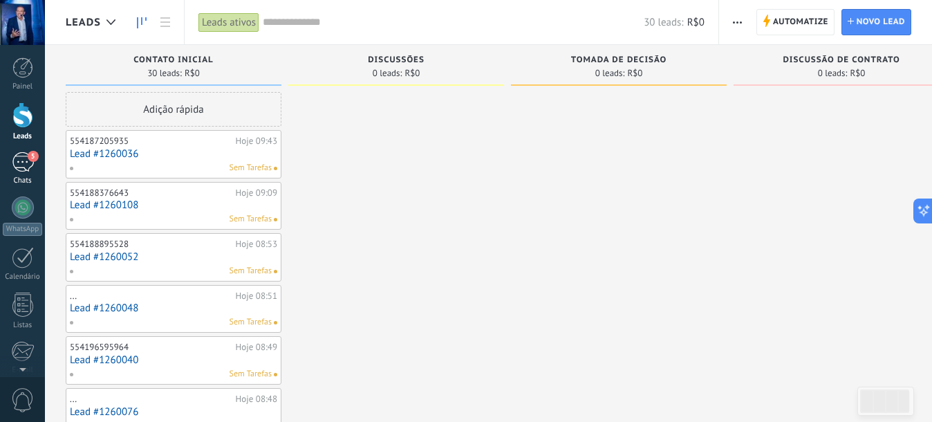
click at [21, 163] on div "5" at bounding box center [23, 162] width 22 height 20
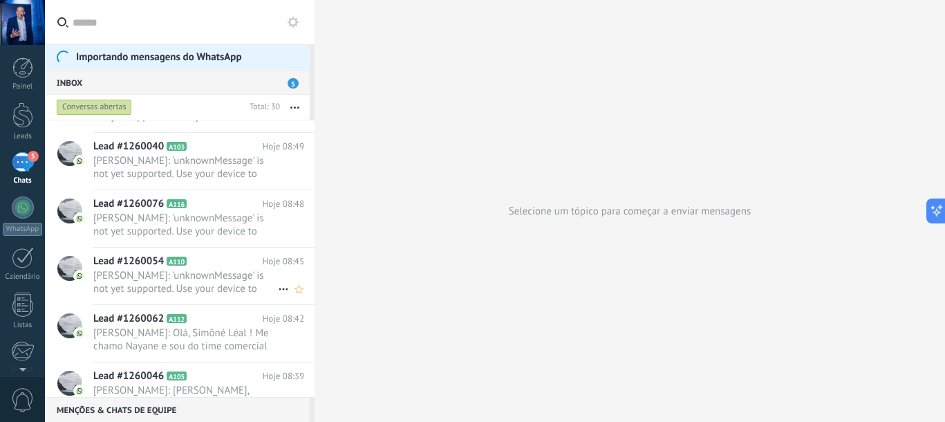
scroll to position [519, 0]
